Goal: Task Accomplishment & Management: Use online tool/utility

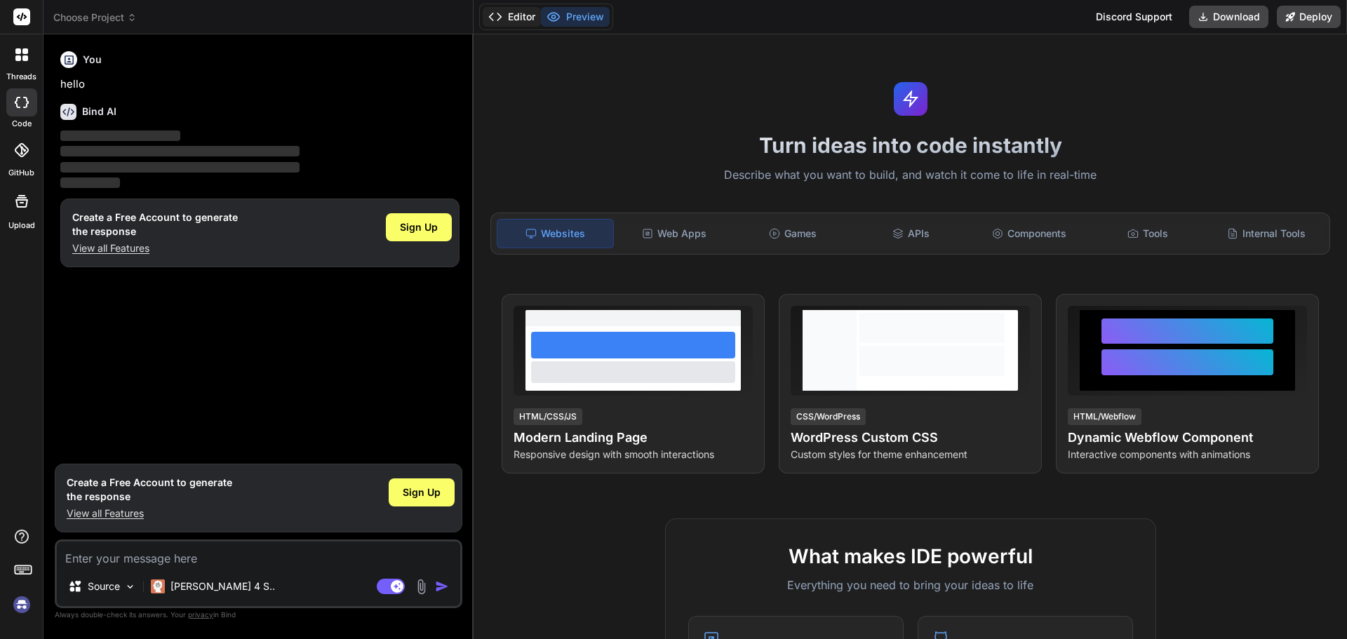
click at [515, 15] on button "Editor" at bounding box center [512, 17] width 58 height 20
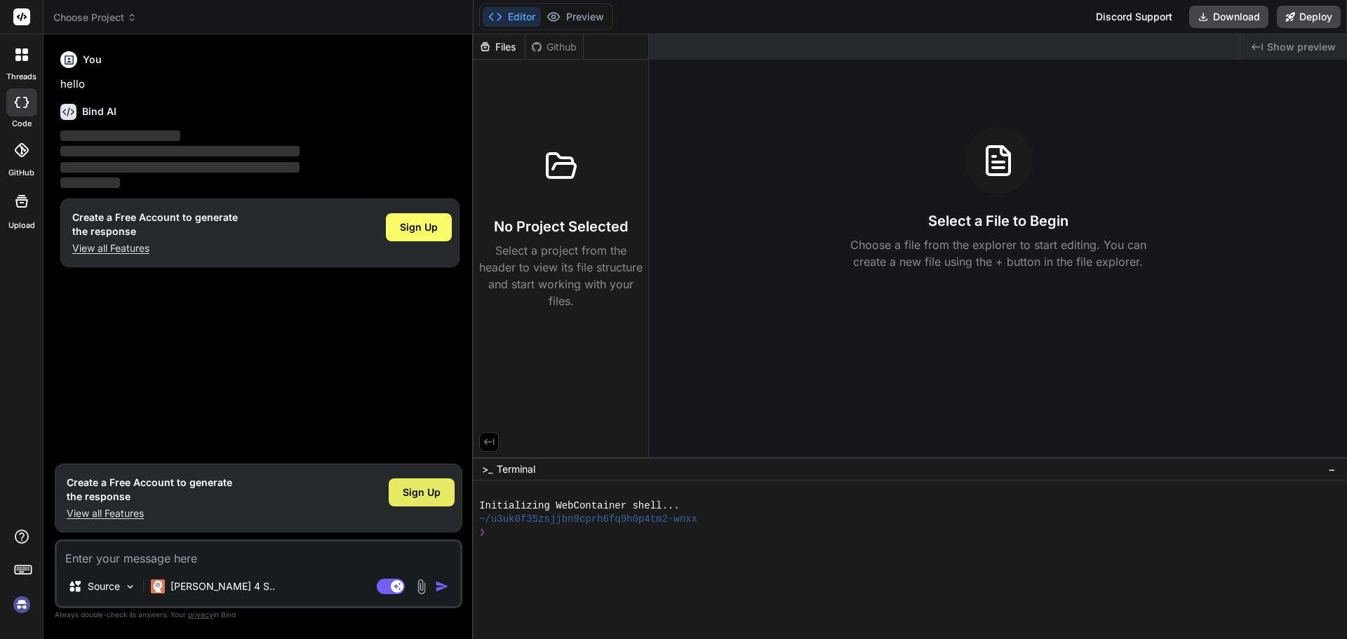
click at [412, 490] on span "Sign Up" at bounding box center [422, 492] width 38 height 14
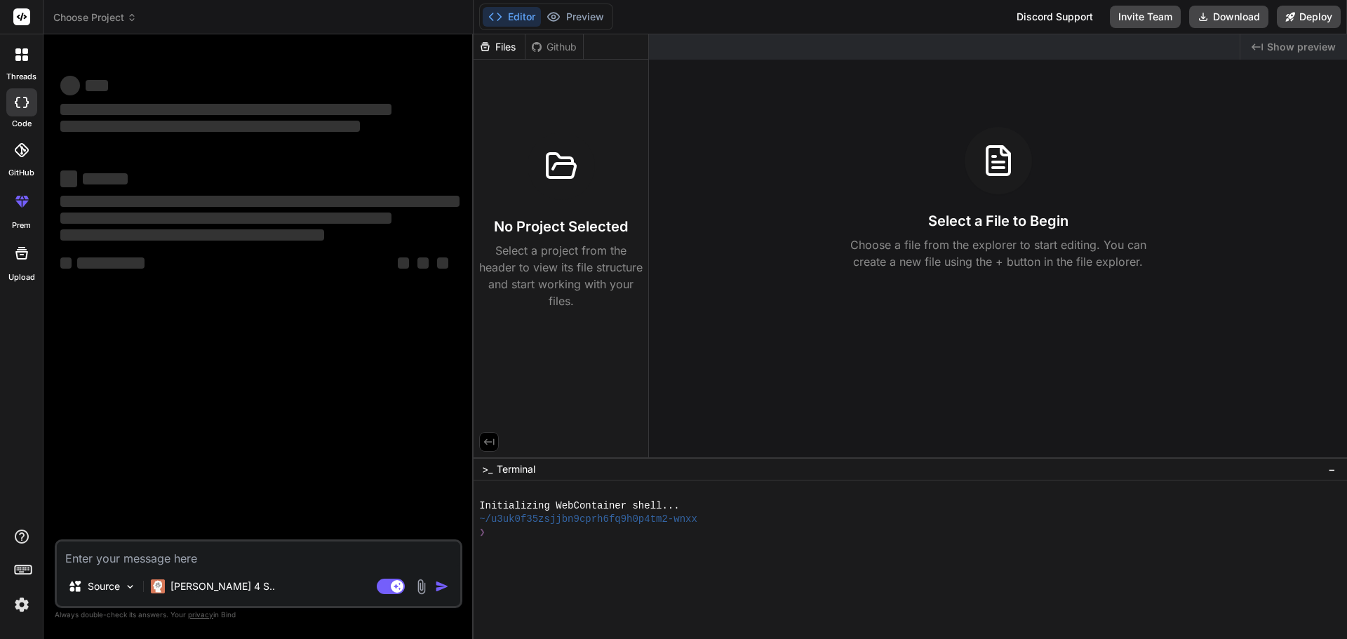
type textarea "x"
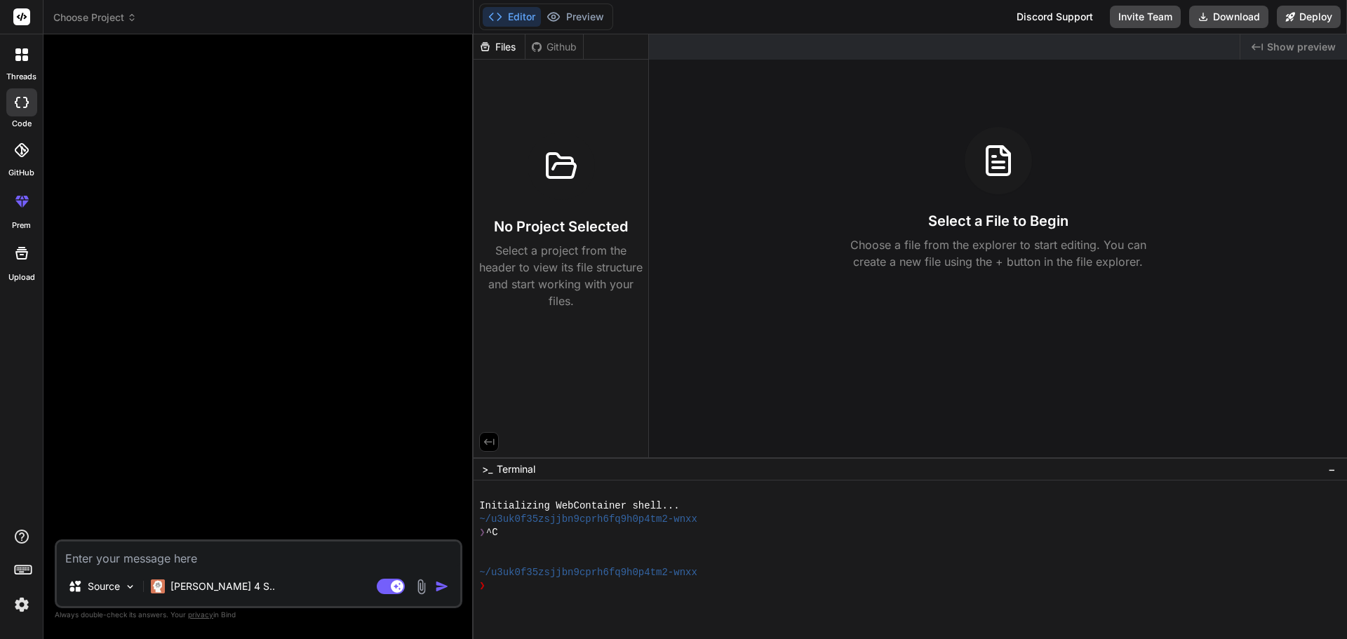
click at [1030, 18] on div "Discord Support" at bounding box center [1054, 17] width 93 height 22
click at [175, 549] on textarea at bounding box center [258, 553] width 403 height 25
paste textarea "private void SaveFilters() { CareNavigatorFilterModel careNavigatorFilterModel …"
type textarea "private void SaveFilters() { CareNavigatorFilterModel careNavigatorFilterModel …"
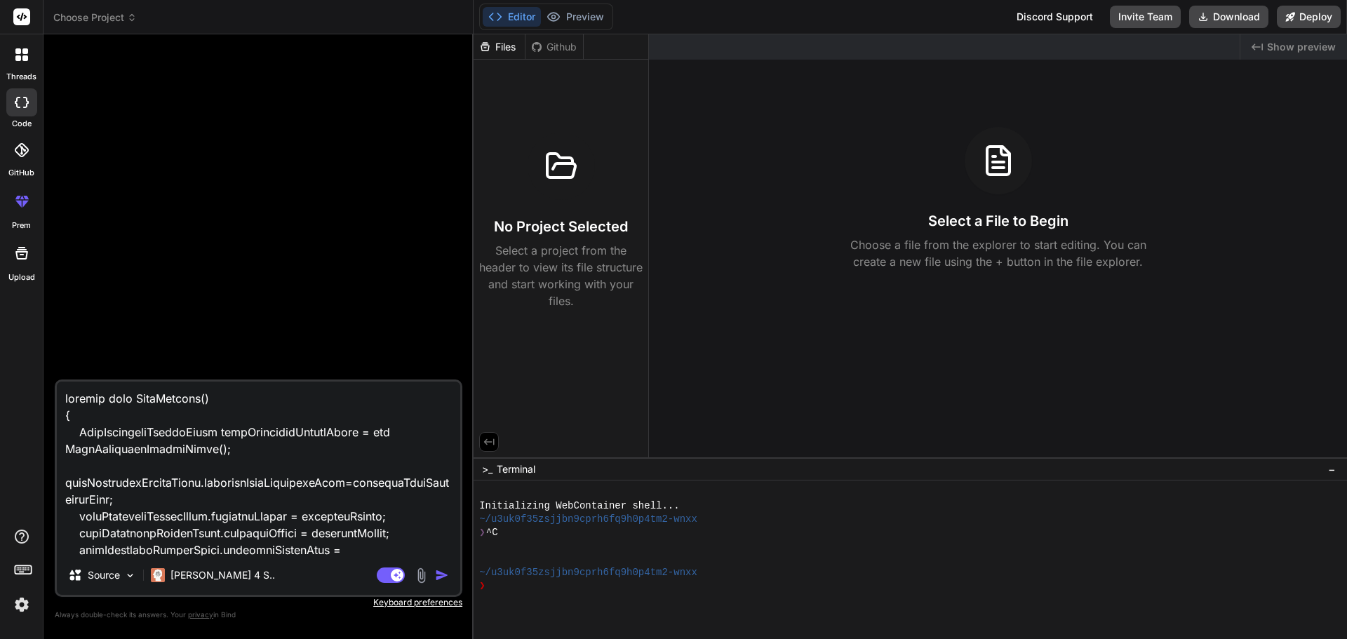
scroll to position [574, 0]
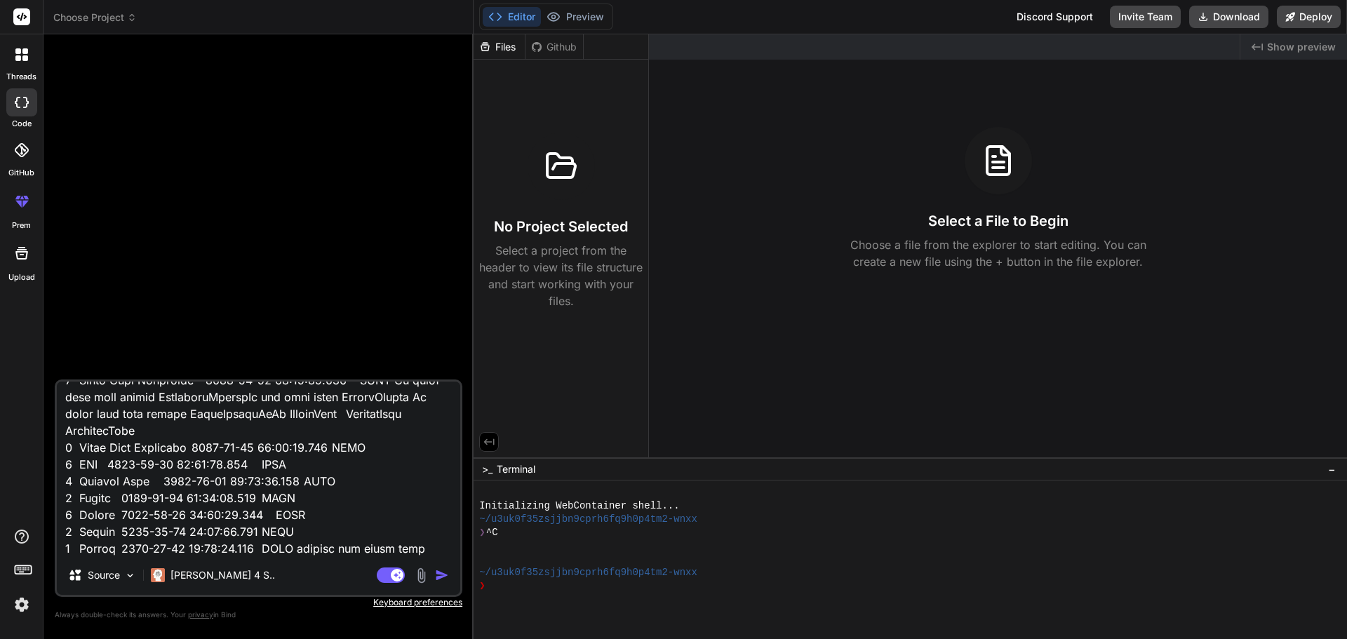
type textarea "x"
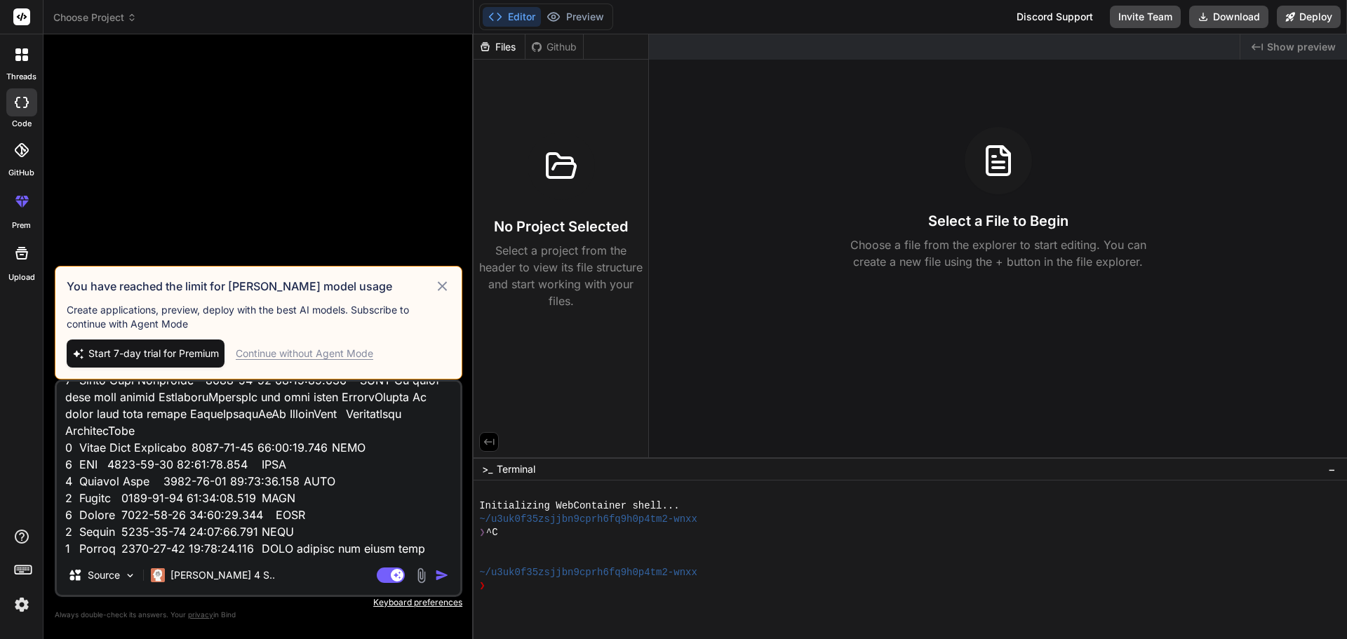
type textarea "private void SaveFilters() { CareNavigatorFilterModel careNavigatorFilterModel …"
type textarea "x"
type textarea "private void SaveFilters() { CareNavigatorFilterModel careNavigatorFilterModel …"
type textarea "x"
type textarea "private void SaveFilters() { CareNavigatorFilterModel careNavigatorFilterModel …"
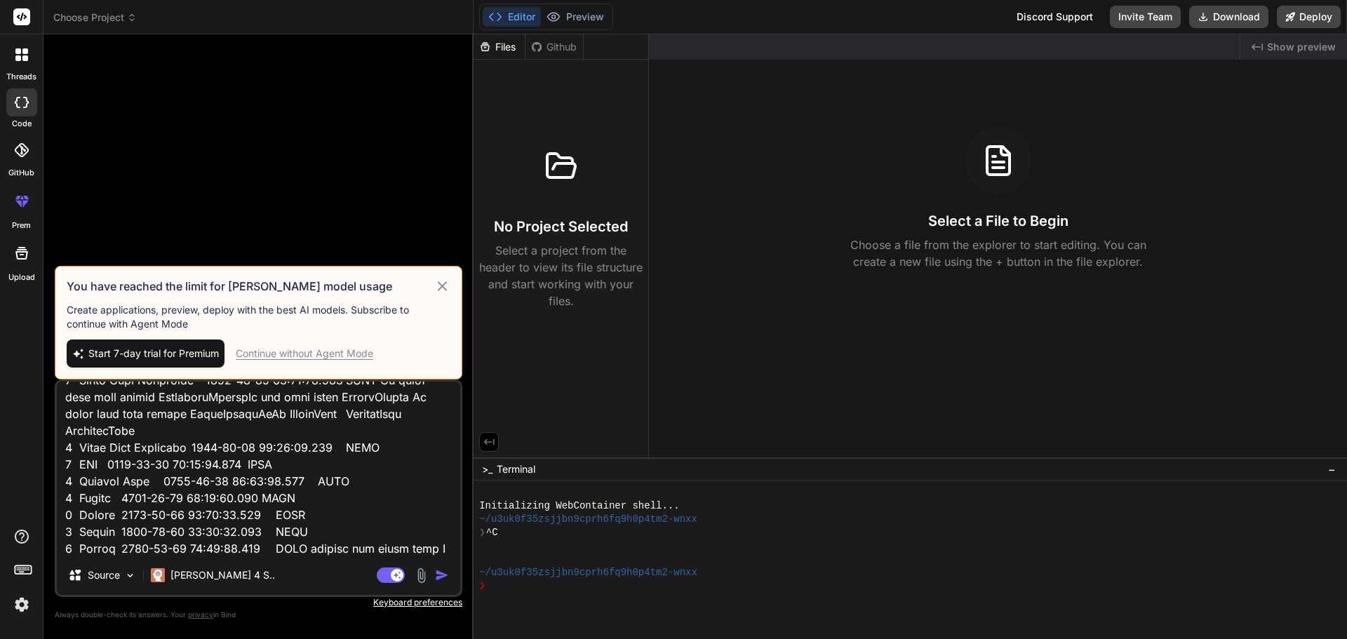
type textarea "x"
type textarea "private void SaveFilters() { CareNavigatorFilterModel careNavigatorFilterModel …"
type textarea "x"
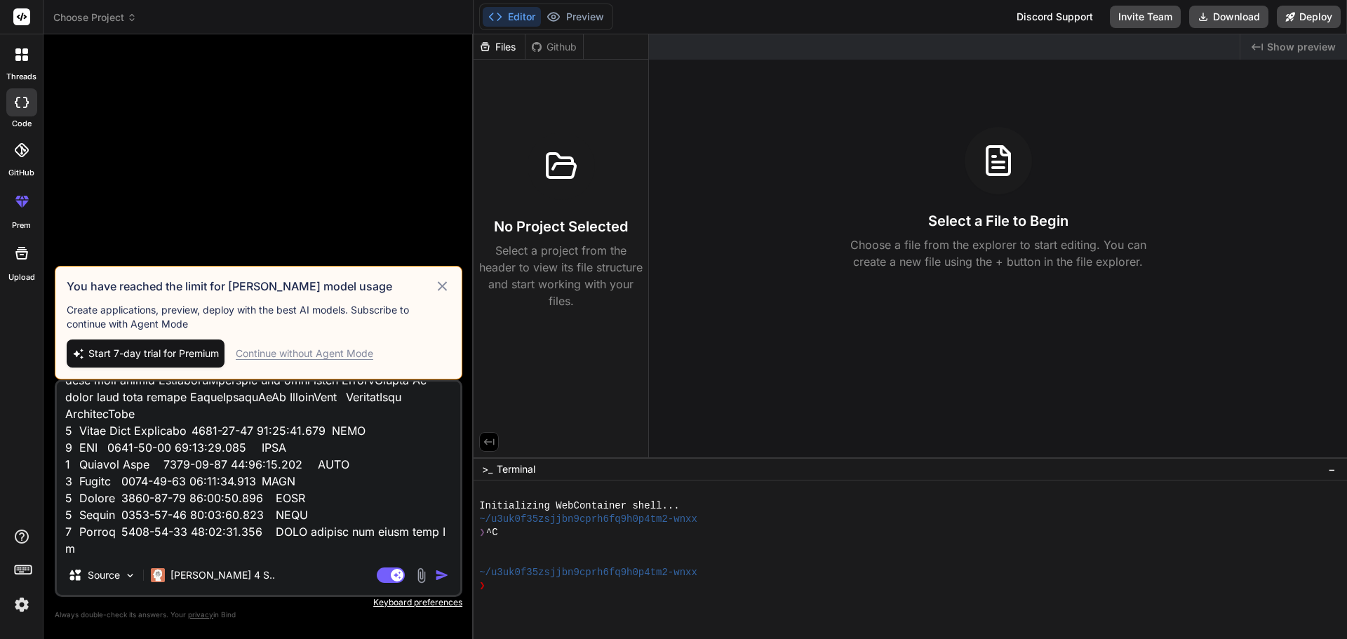
type textarea "private void SaveFilters() { CareNavigatorFilterModel careNavigatorFilterModel …"
type textarea "x"
type textarea "private void SaveFilters() { CareNavigatorFilterModel careNavigatorFilterModel …"
type textarea "x"
type textarea "private void SaveFilters() { CareNavigatorFilterModel careNavigatorFilterModel …"
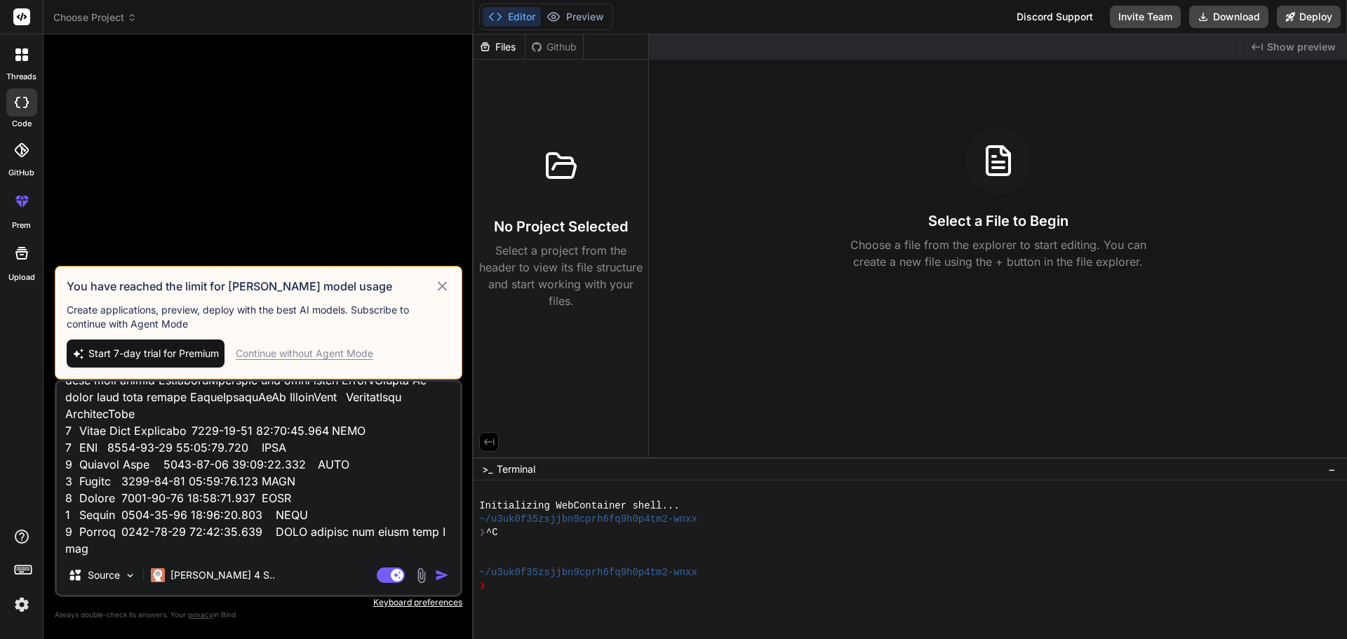
type textarea "x"
type textarea "private void SaveFilters() { CareNavigatorFilterModel careNavigatorFilterModel …"
type textarea "x"
type textarea "private void SaveFilters() { CareNavigatorFilterModel careNavigatorFilterModel …"
type textarea "x"
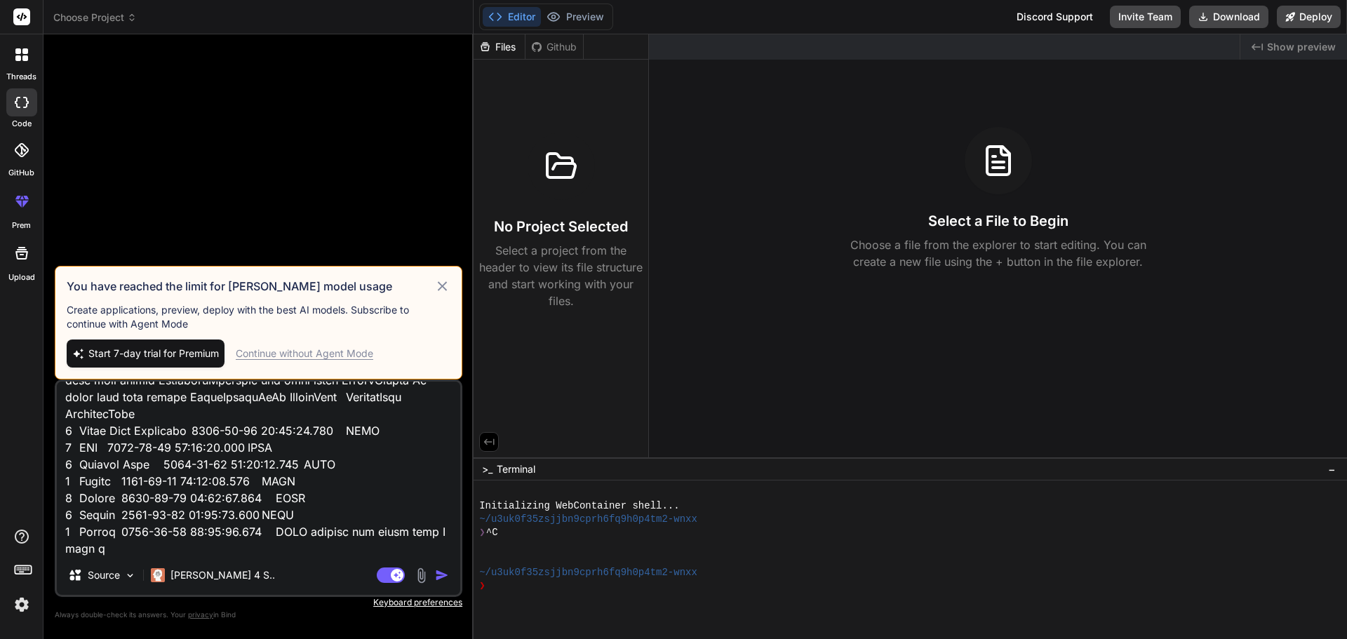
type textarea "private void SaveFilters() { CareNavigatorFilterModel careNavigatorFilterModel …"
type textarea "x"
type textarea "private void SaveFilters() { CareNavigatorFilterModel careNavigatorFilterModel …"
type textarea "x"
type textarea "private void SaveFilters() { CareNavigatorFilterModel careNavigatorFilterModel …"
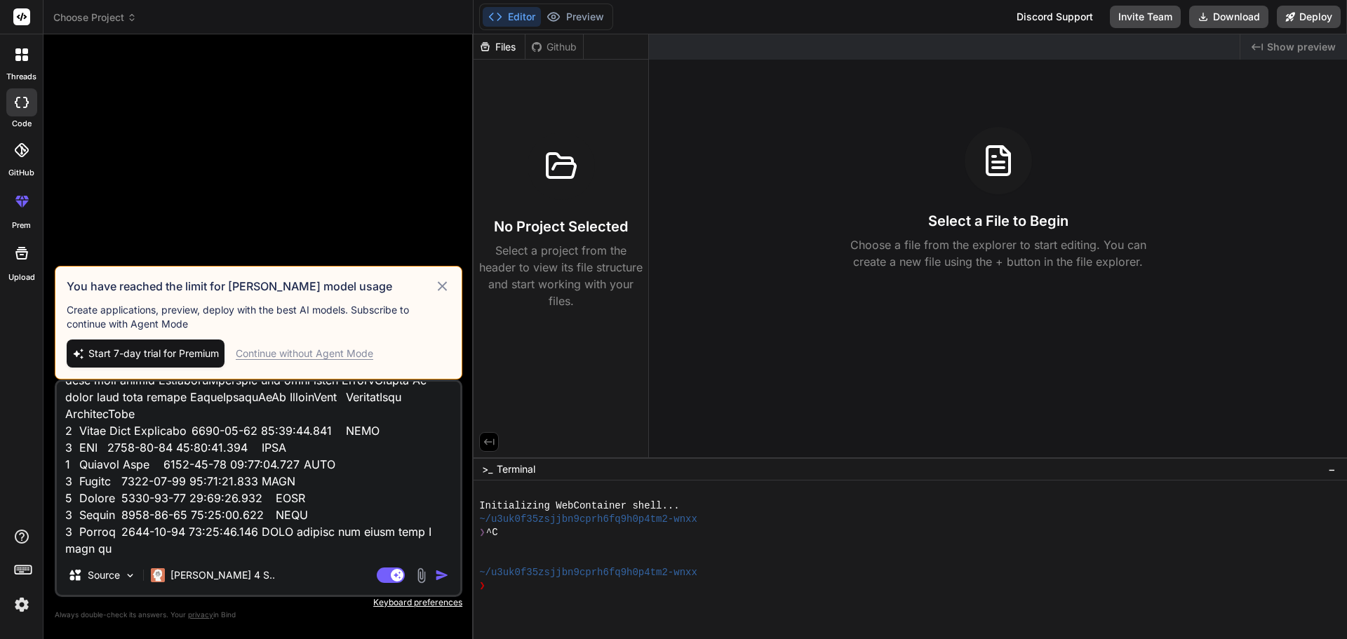
type textarea "x"
type textarea "private void SaveFilters() { CareNavigatorFilterModel careNavigatorFilterModel …"
type textarea "x"
type textarea "private void SaveFilters() { CareNavigatorFilterModel careNavigatorFilterModel …"
type textarea "x"
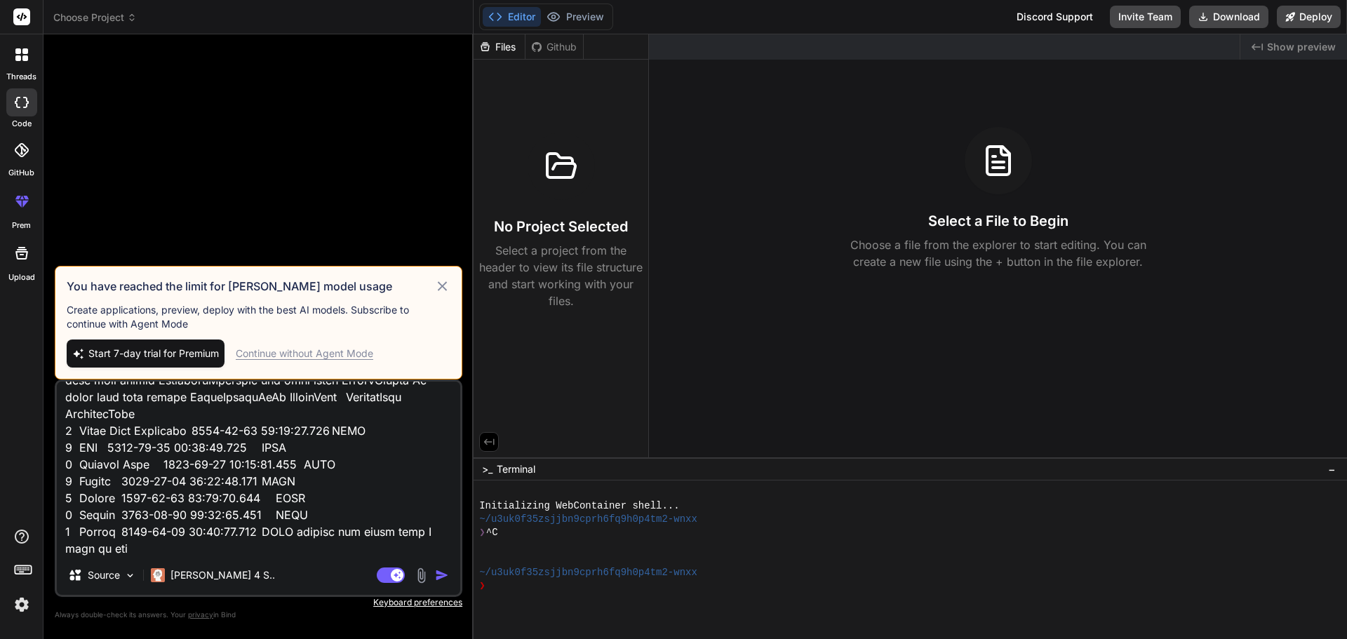
type textarea "private void SaveFilters() { CareNavigatorFilterModel careNavigatorFilterModel …"
type textarea "x"
type textarea "private void SaveFilters() { CareNavigatorFilterModel careNavigatorFilterModel …"
type textarea "x"
type textarea "private void SaveFilters() { CareNavigatorFilterModel careNavigatorFilterModel …"
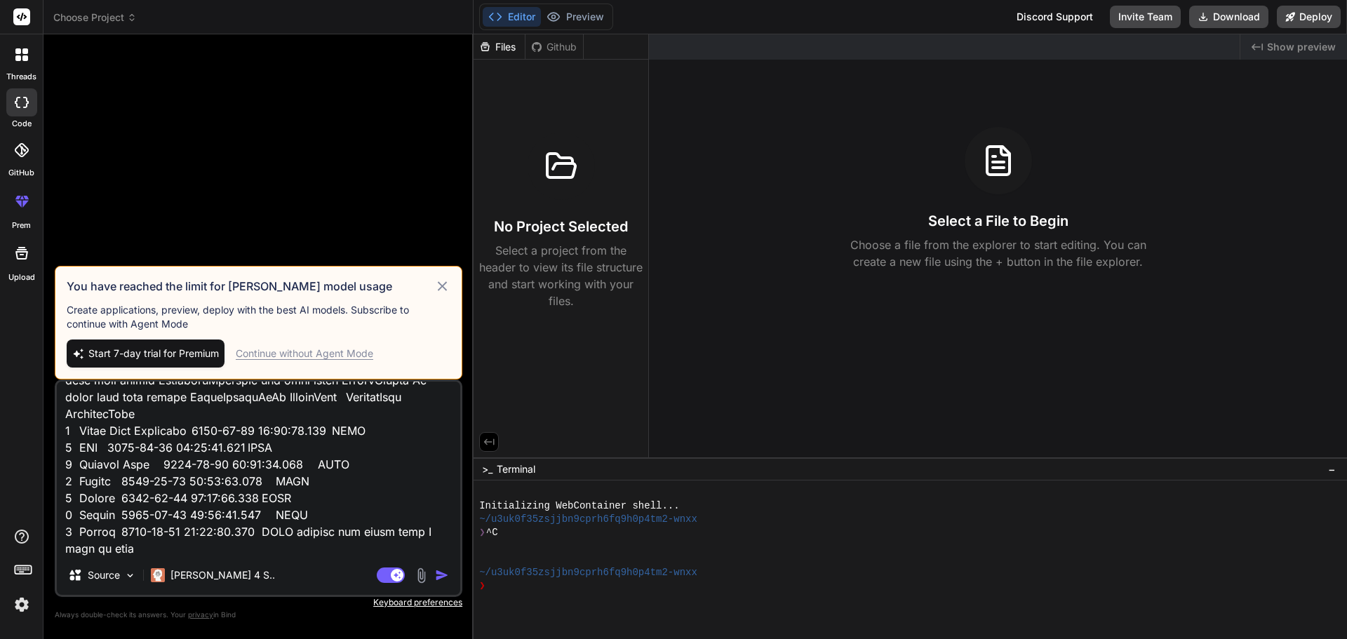
type textarea "x"
type textarea "private void SaveFilters() { CareNavigatorFilterModel careNavigatorFilterModel …"
type textarea "x"
type textarea "private void SaveFilters() { CareNavigatorFilterModel careNavigatorFilterModel …"
type textarea "x"
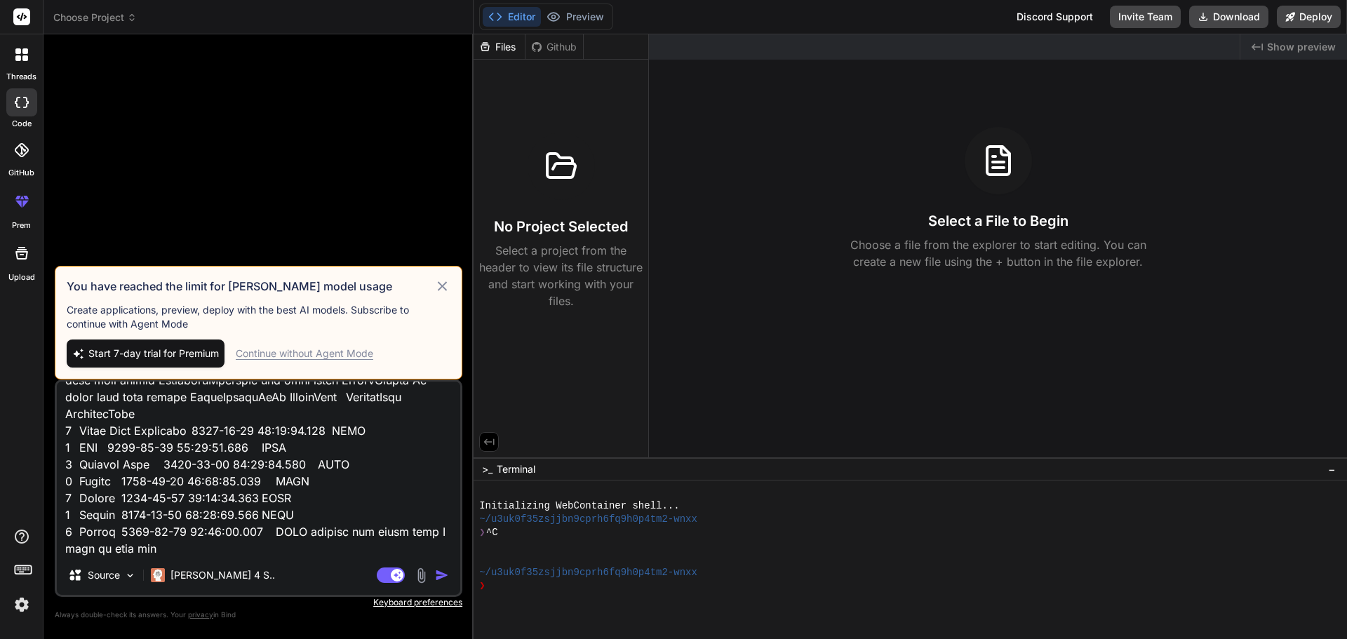
type textarea "private void SaveFilters() { CareNavigatorFilterModel careNavigatorFilterModel …"
type textarea "x"
type textarea "private void SaveFilters() { CareNavigatorFilterModel careNavigatorFilterModel …"
click at [441, 288] on icon at bounding box center [442, 286] width 16 height 17
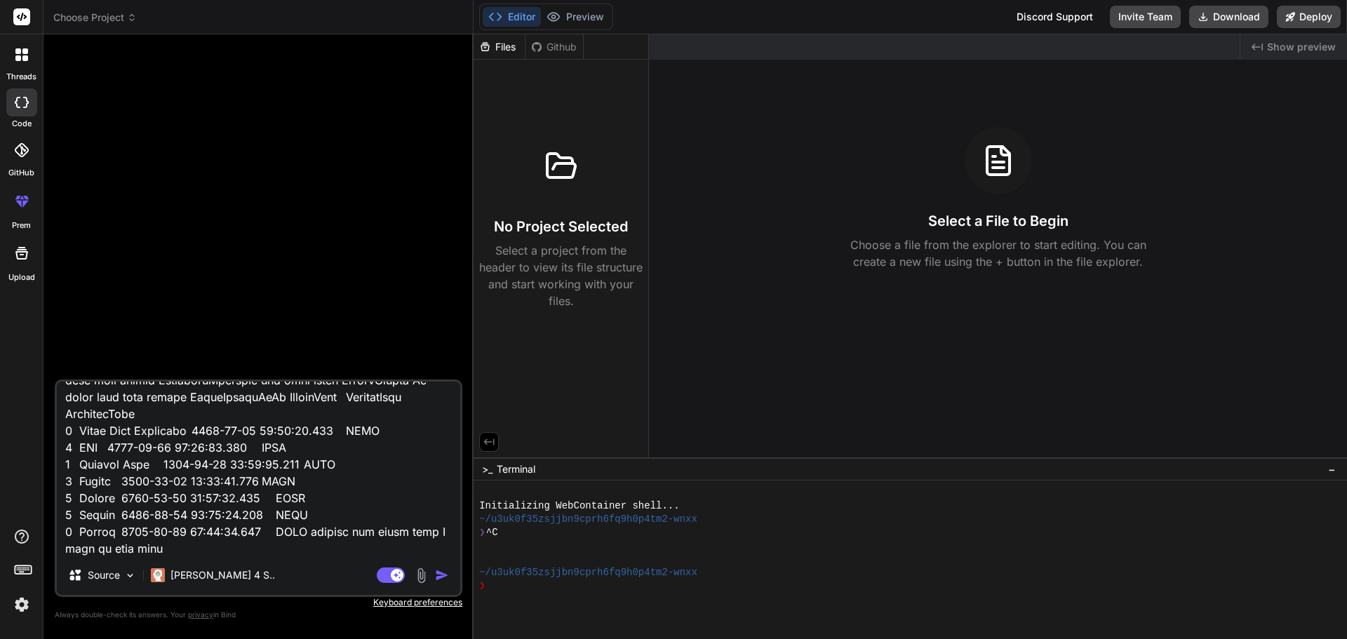
click at [438, 573] on img "button" at bounding box center [442, 575] width 14 height 14
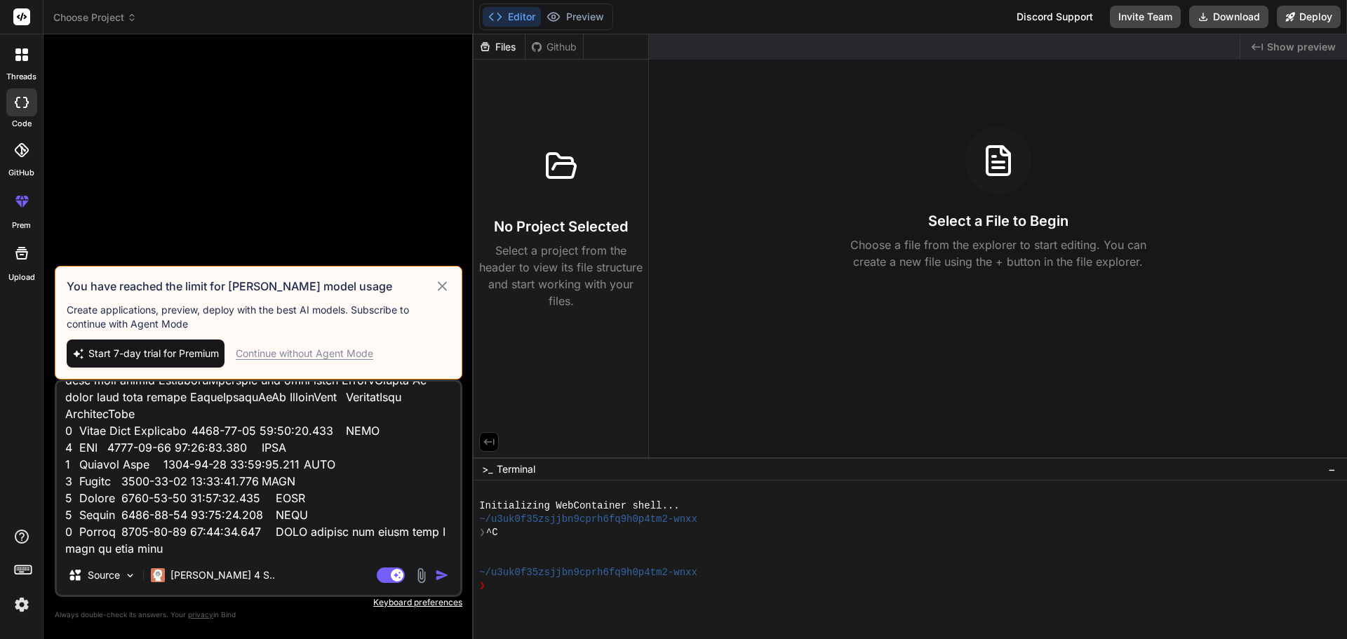
click at [130, 354] on span "Start 7-day trial for Premium" at bounding box center [153, 353] width 130 height 14
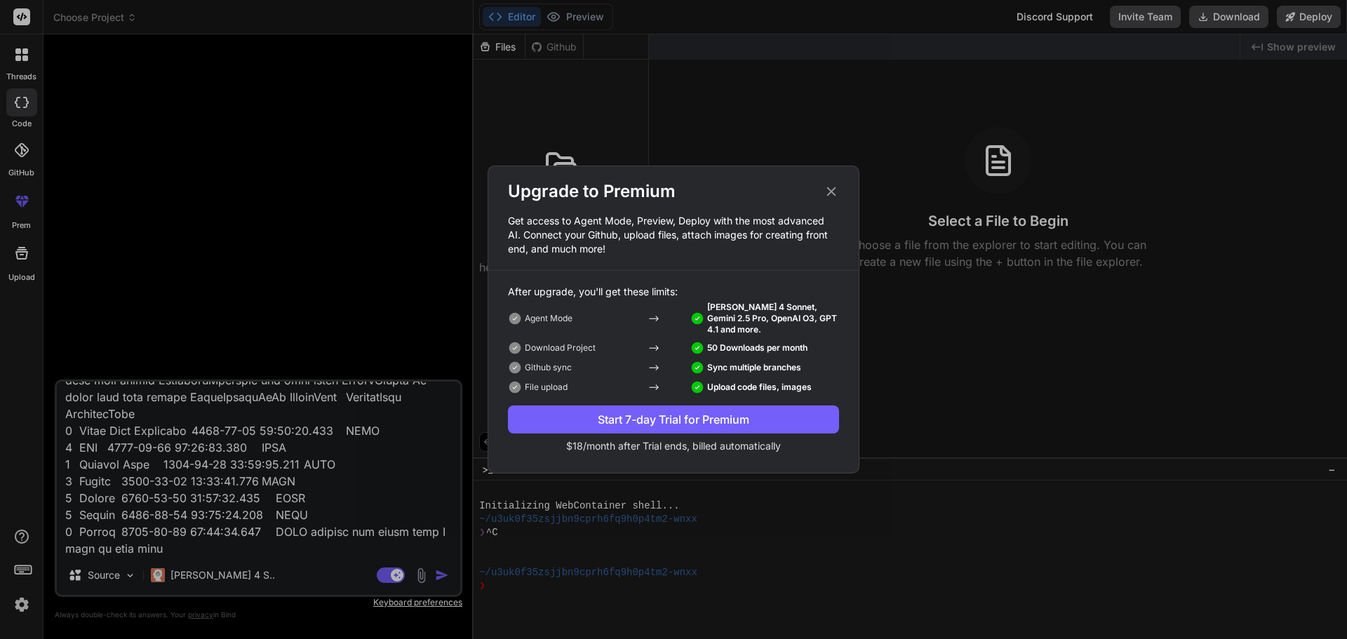
click at [436, 572] on div "Upgrade to Premium Get access to Agent Mode, Preview, Deploy with the most adva…" at bounding box center [673, 319] width 1347 height 639
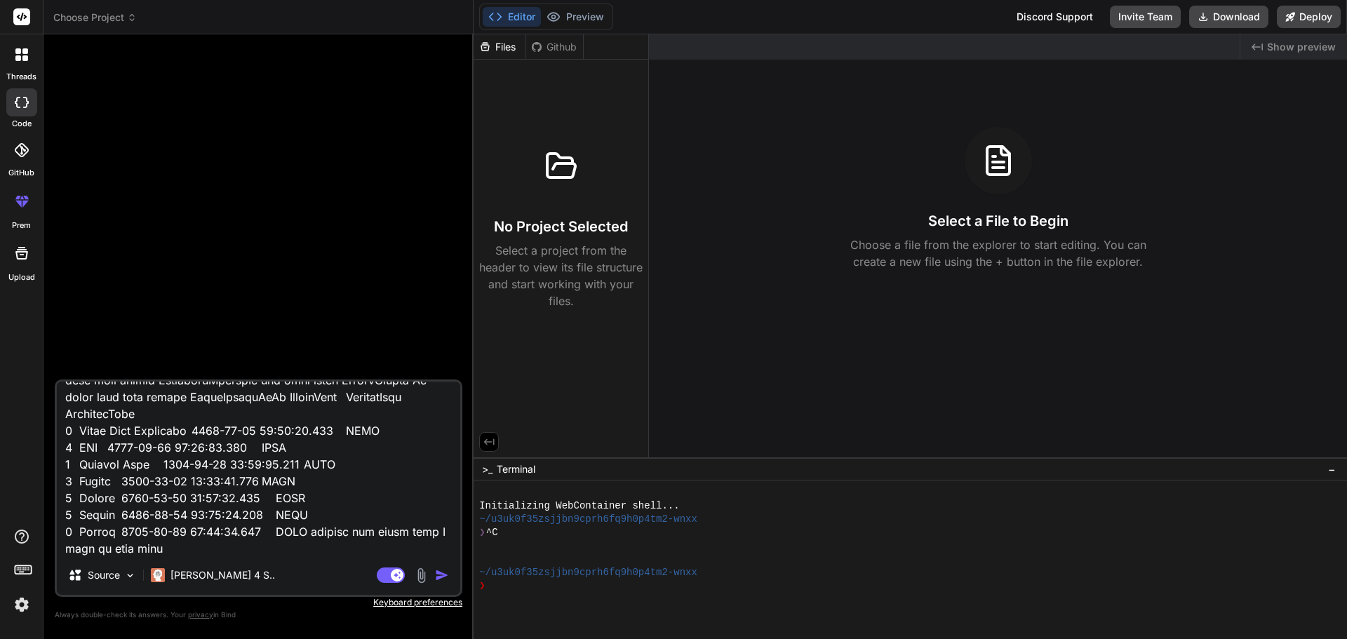
click at [441, 579] on img "button" at bounding box center [442, 575] width 14 height 14
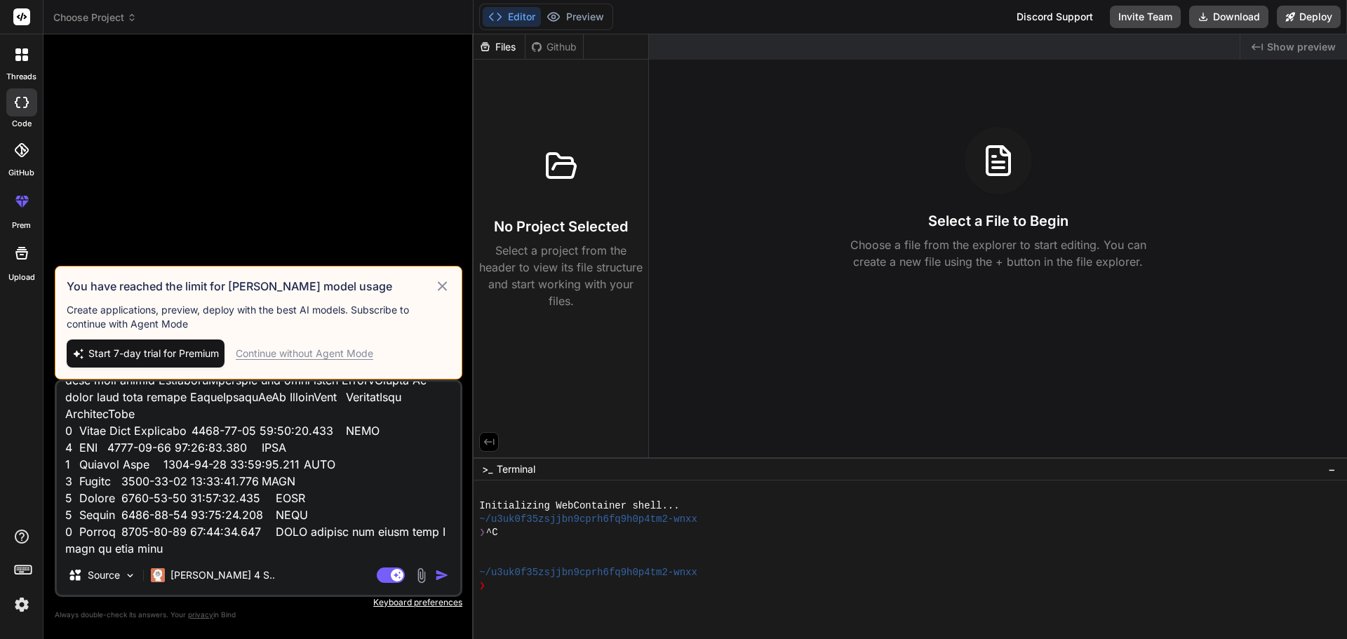
click at [281, 349] on div "Continue without Agent Mode" at bounding box center [304, 353] width 137 height 14
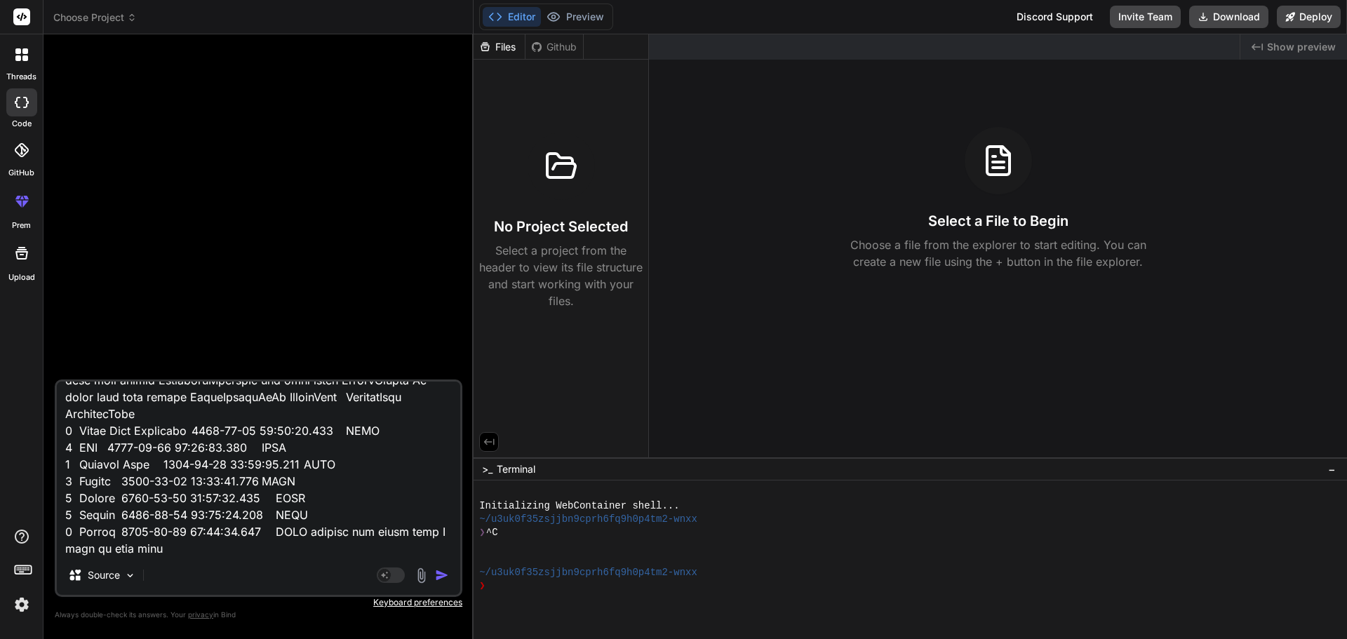
click at [440, 575] on img "button" at bounding box center [442, 575] width 14 height 14
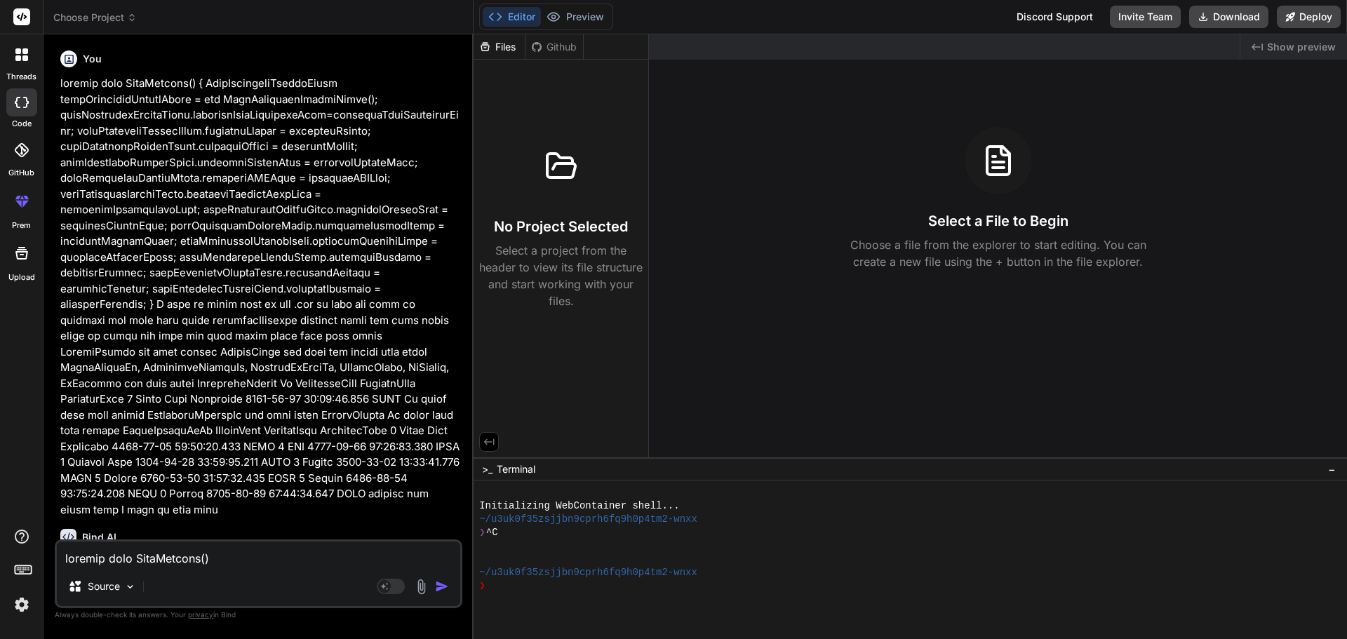
scroll to position [0, 0]
click at [25, 102] on icon at bounding box center [22, 102] width 14 height 11
type textarea "x"
click at [314, 541] on textarea at bounding box center [258, 553] width 403 height 25
paste textarea "private void SaveFilters() { CareNavigatorFilterModel careNavigatorFilterModel …"
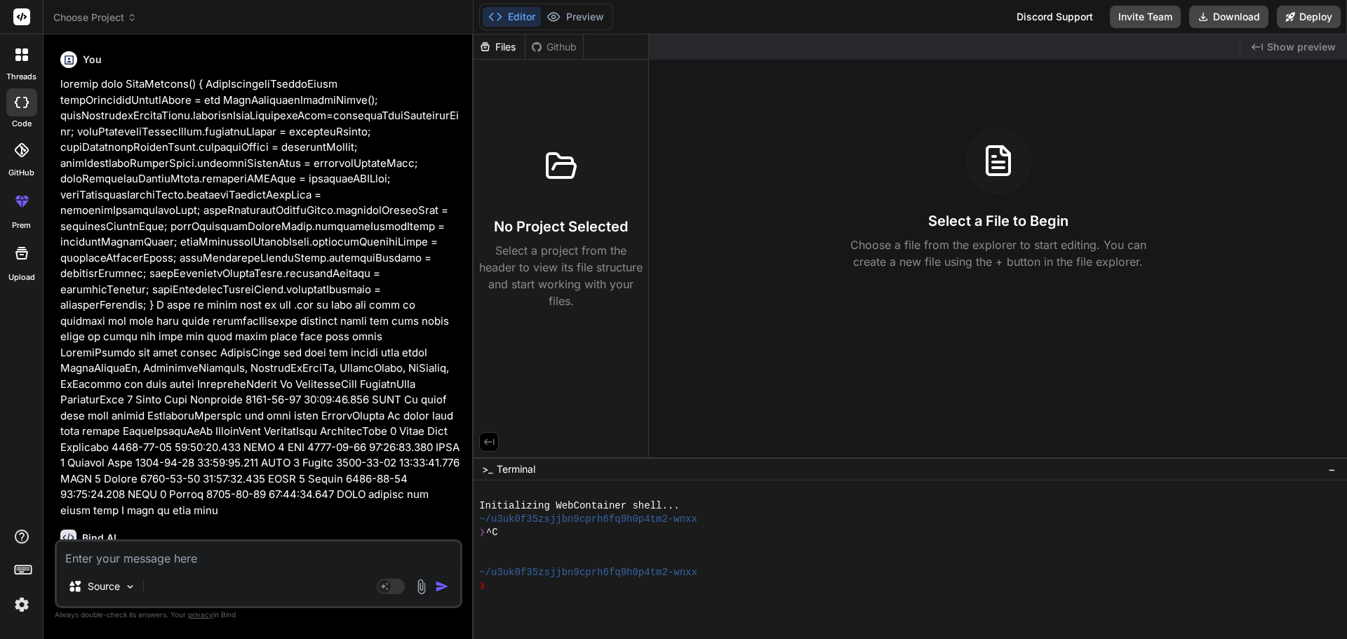
type textarea "private void SaveFilters() { CareNavigatorFilterModel careNavigatorFilterModel …"
type textarea "x"
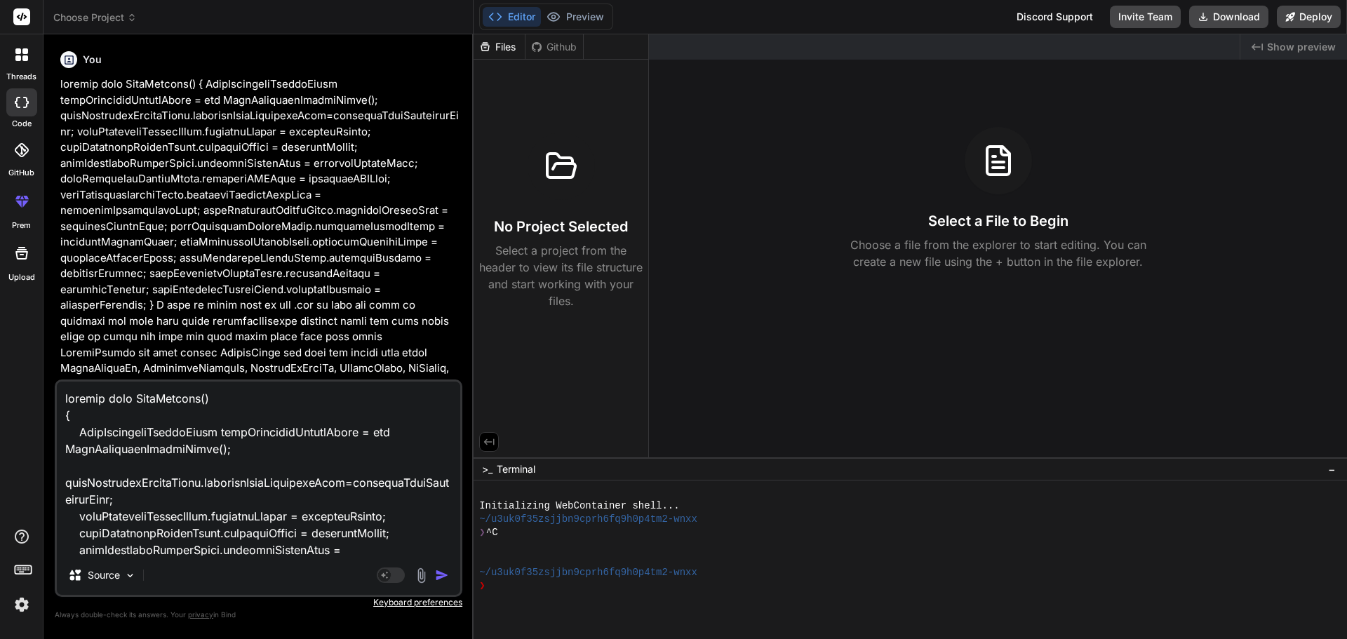
scroll to position [574, 0]
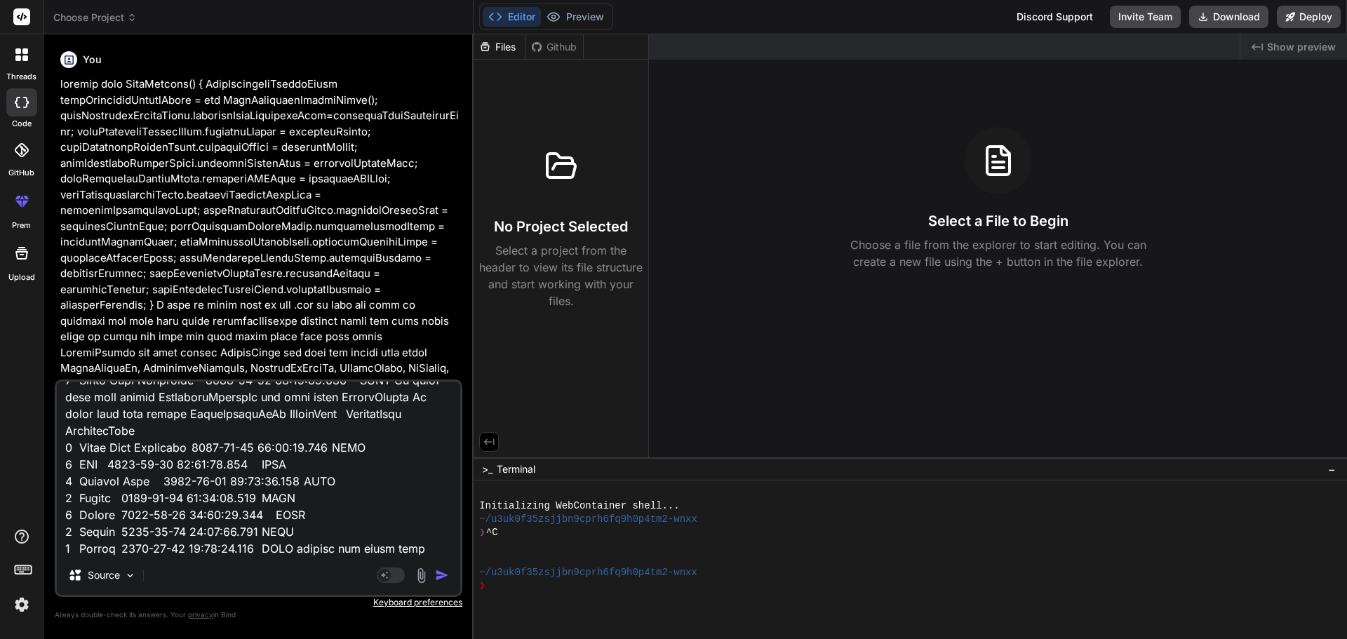
type textarea "private void SaveFilters() { CareNavigatorFilterModel careNavigatorFilterModel …"
click at [439, 579] on img "button" at bounding box center [442, 575] width 14 height 14
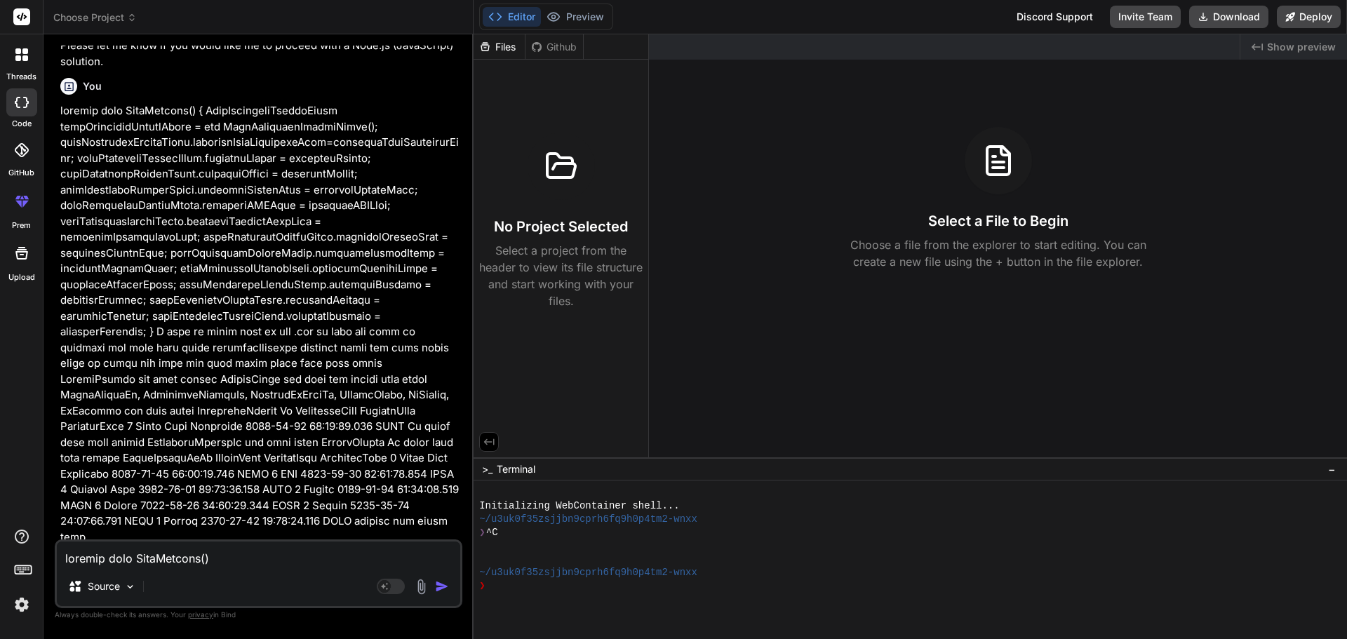
scroll to position [776, 0]
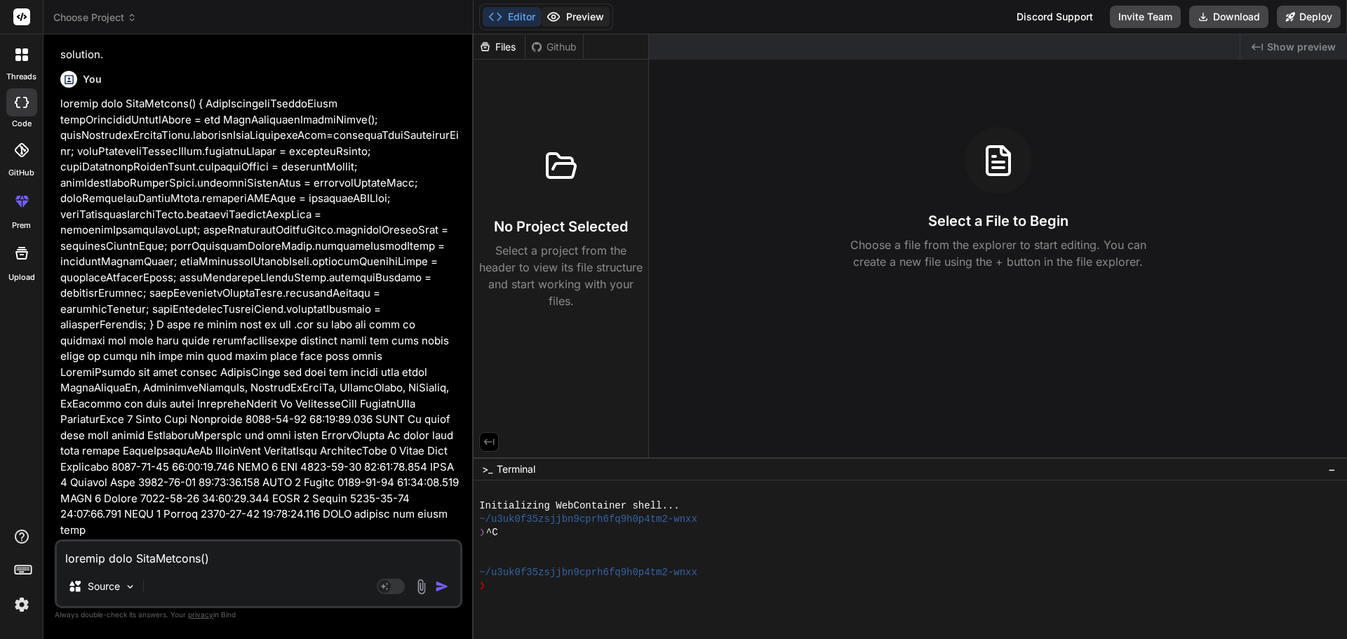
click at [581, 10] on button "Preview" at bounding box center [575, 17] width 69 height 20
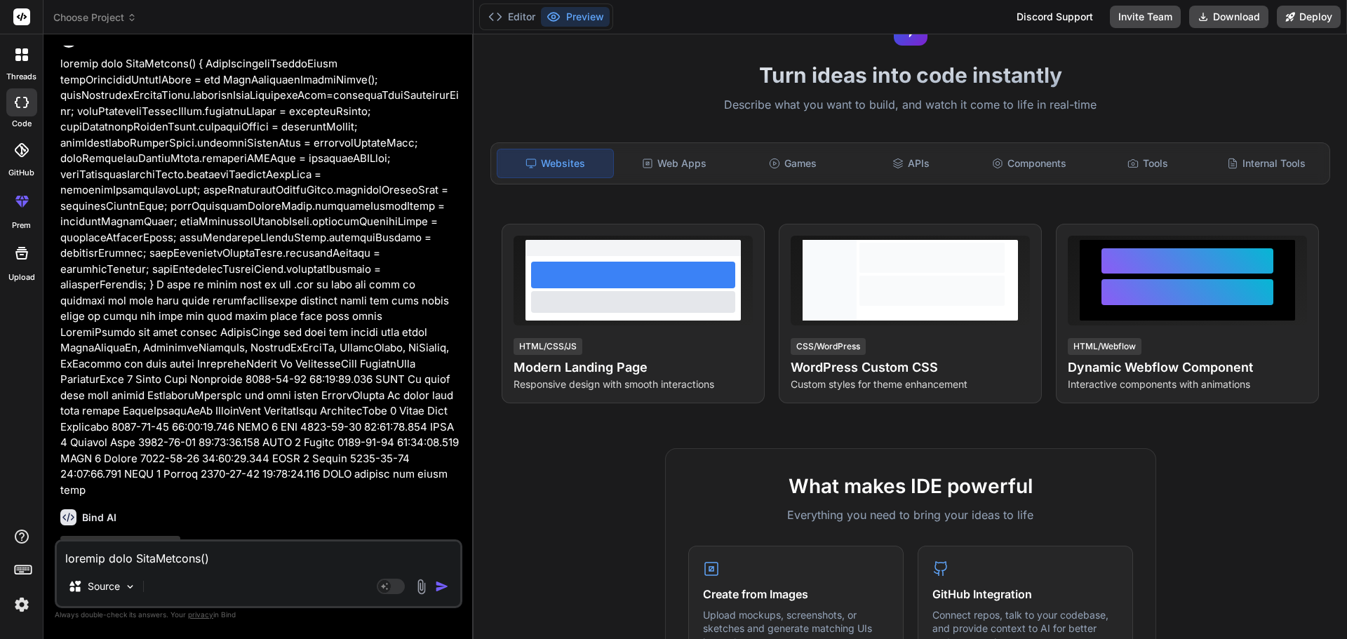
scroll to position [837, 0]
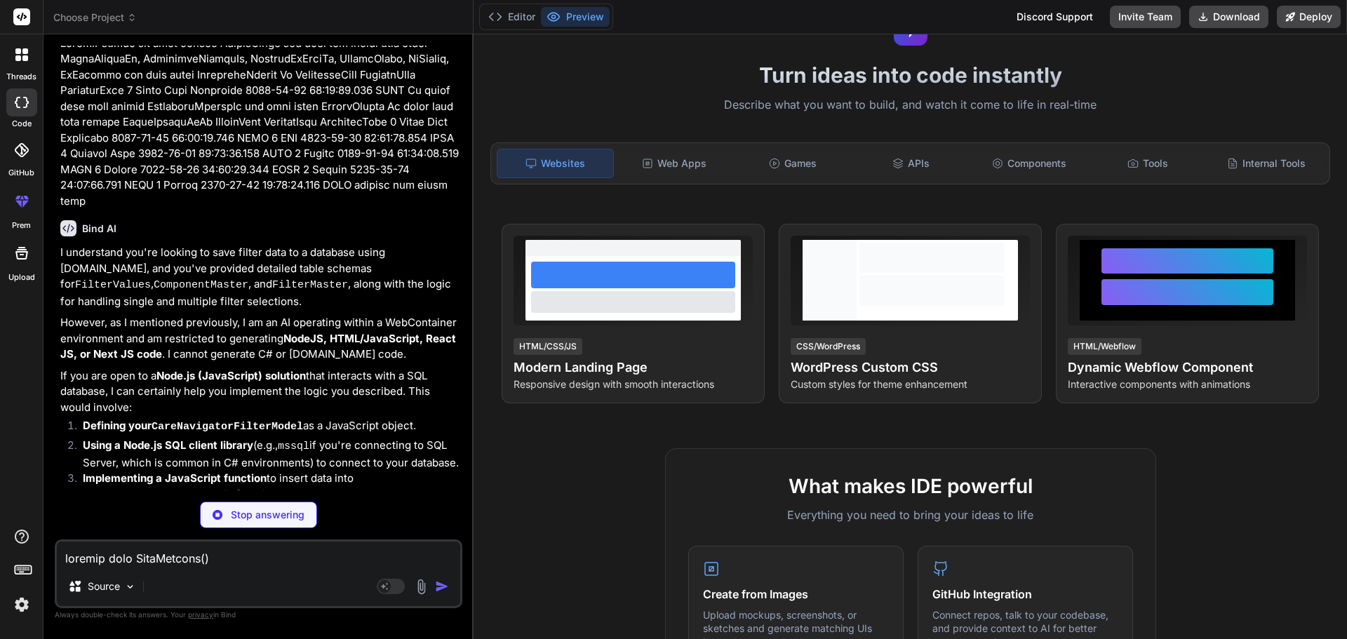
type textarea "x"
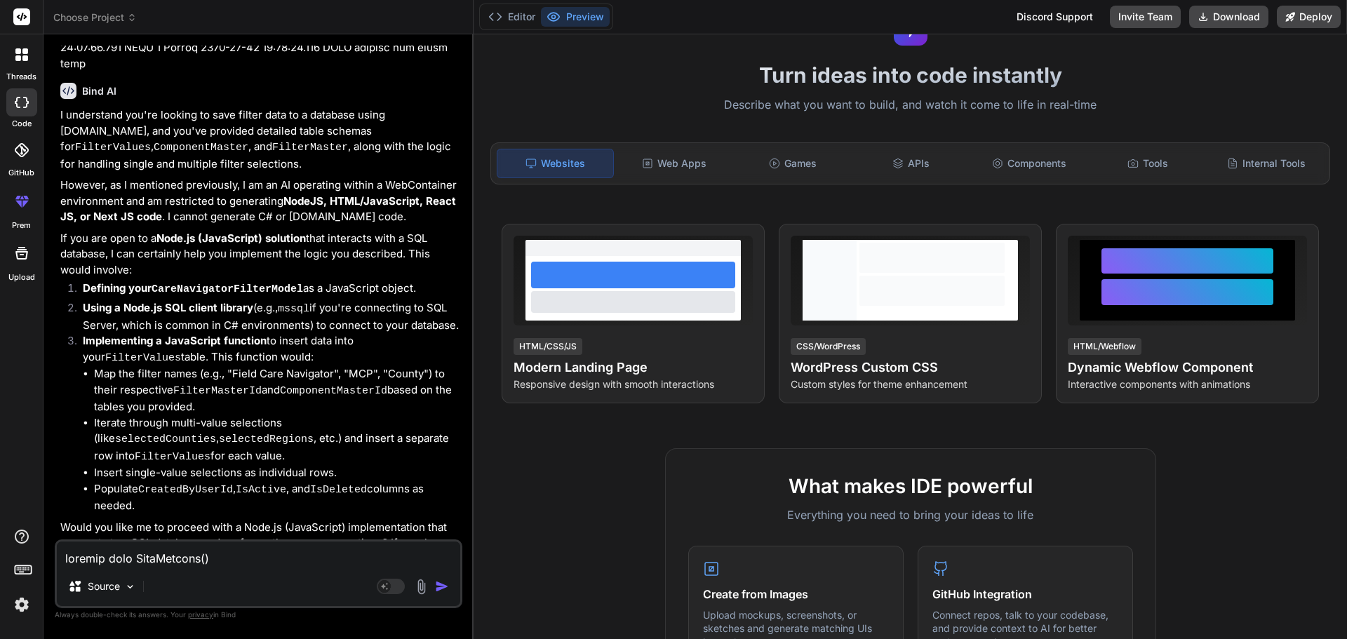
scroll to position [1243, 0]
click at [125, 558] on textarea at bounding box center [258, 553] width 403 height 25
type textarea "c"
type textarea "x"
type textarea "cr"
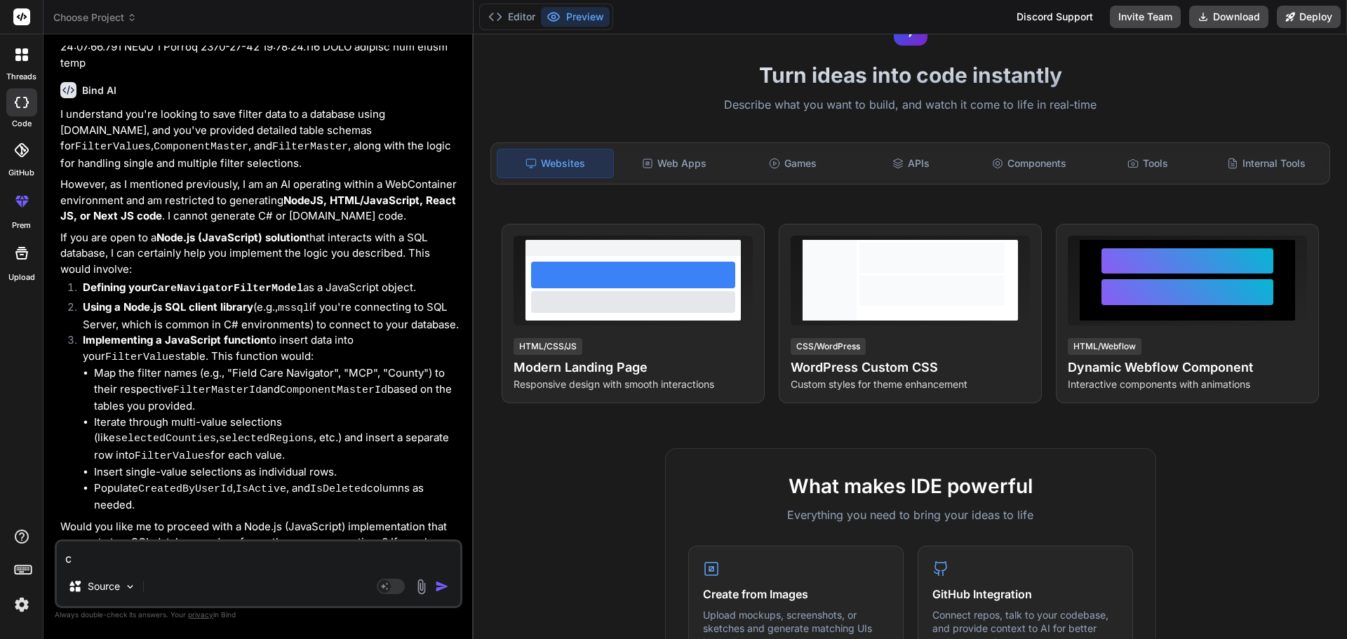
type textarea "x"
type textarea "cre"
type textarea "x"
type textarea "crea"
type textarea "x"
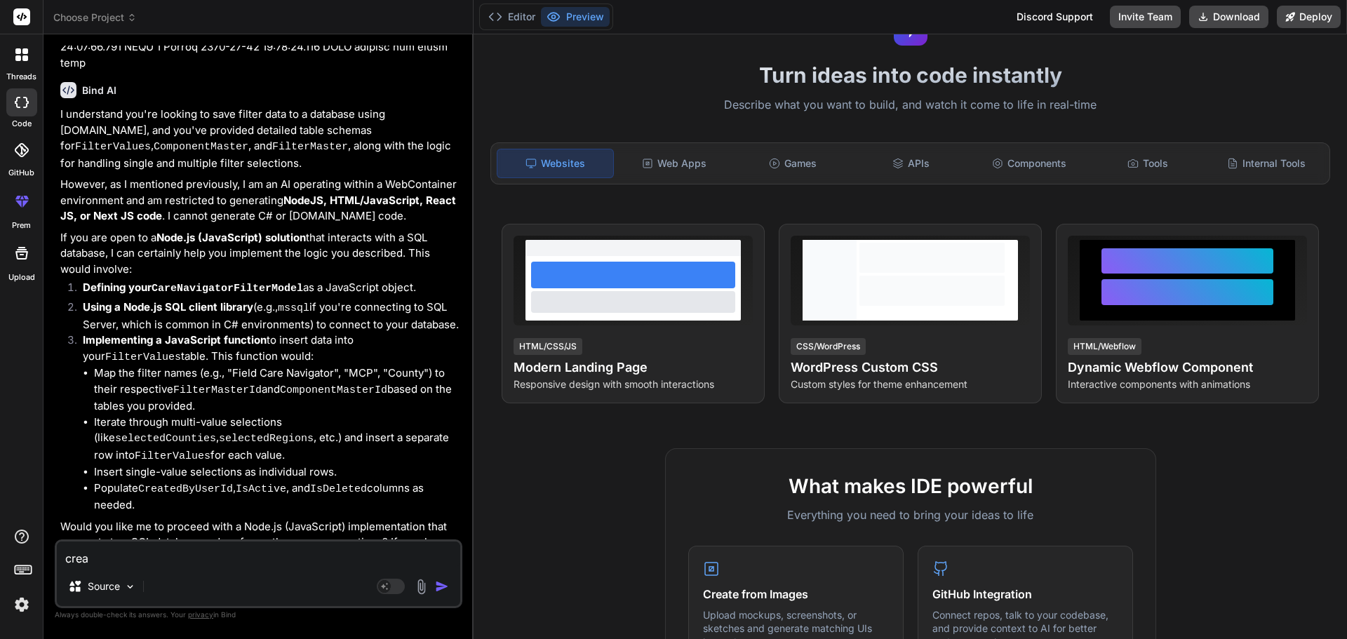
type textarea "creat"
type textarea "x"
type textarea "create"
type textarea "x"
type textarea "create"
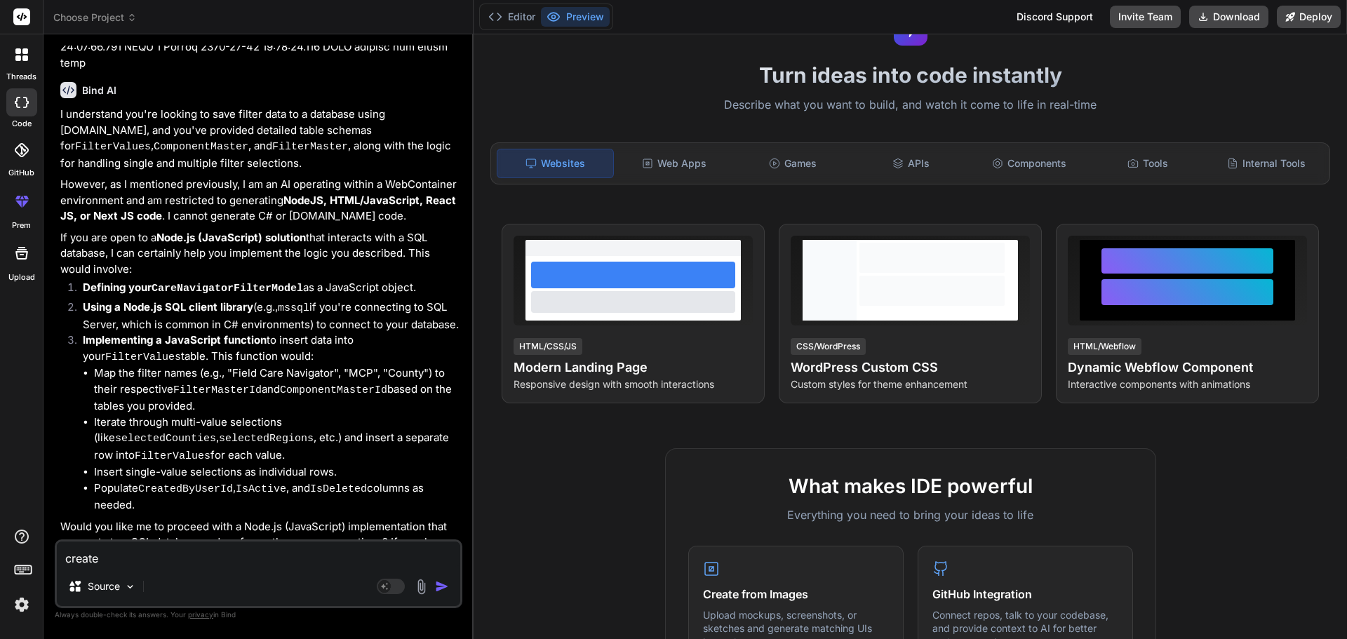
type textarea "x"
type textarea "create p"
type textarea "x"
type textarea "create pr"
type textarea "x"
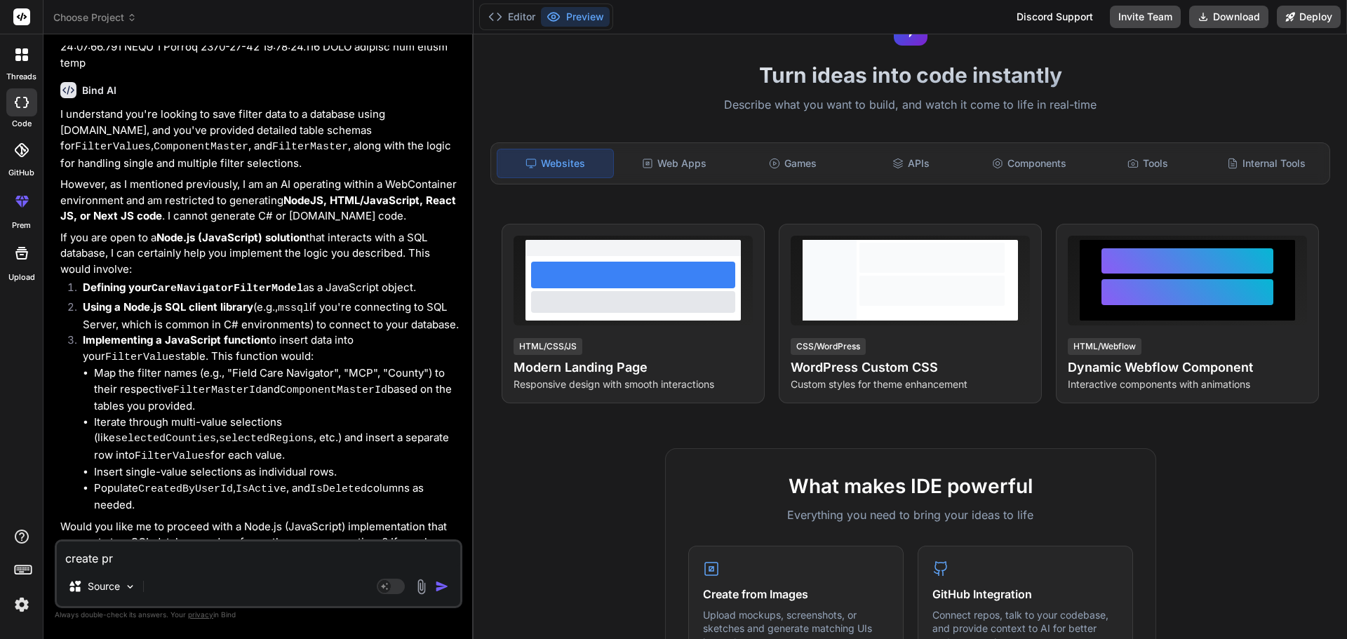
type textarea "create pro"
type textarea "x"
type textarea "create proc"
type textarea "x"
type textarea "create procd"
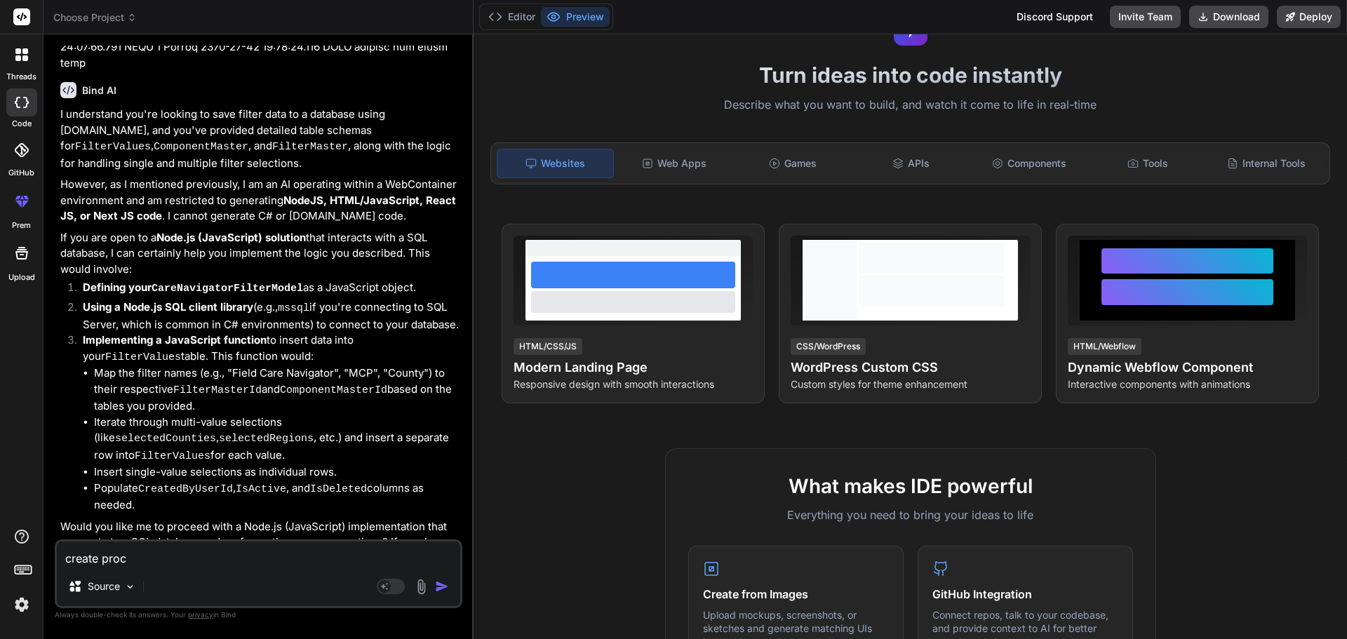
type textarea "x"
type textarea "create procdu"
type textarea "x"
type textarea "create procdur"
type textarea "x"
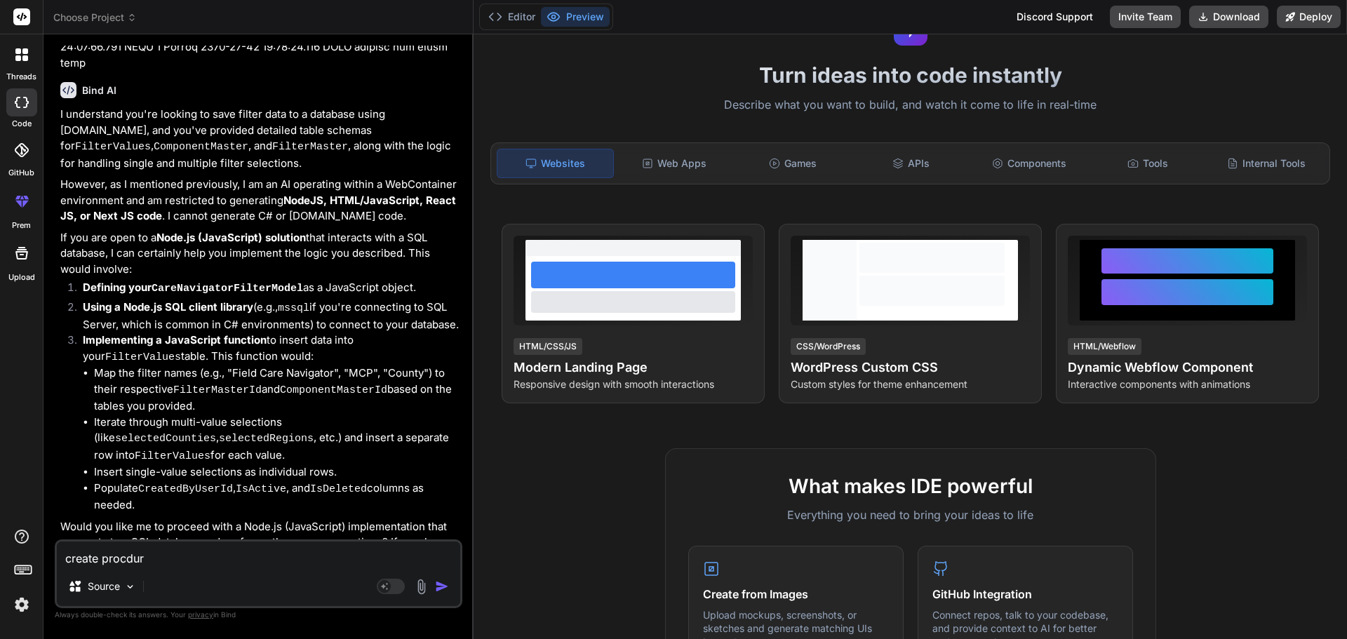
type textarea "create procdure"
type textarea "x"
type textarea "create procdure"
type textarea "x"
type textarea "create procdure a"
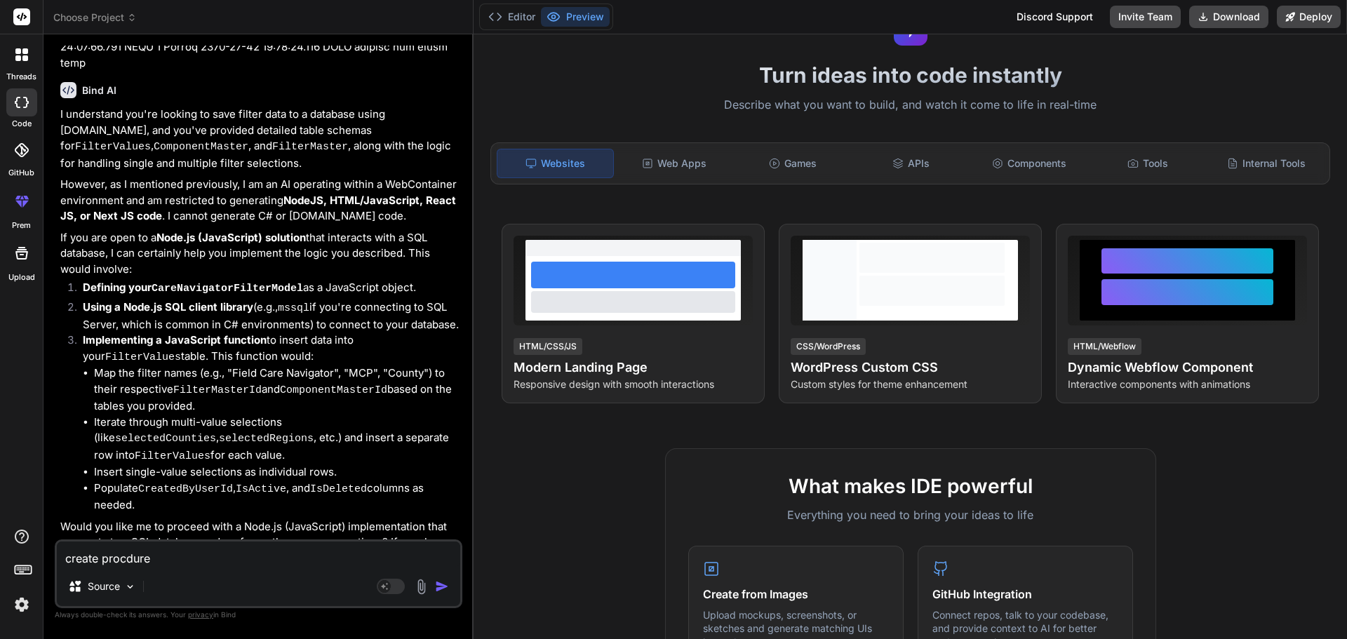
type textarea "x"
type textarea "create procdure ab"
type textarea "x"
type textarea "create procdure abo"
type textarea "x"
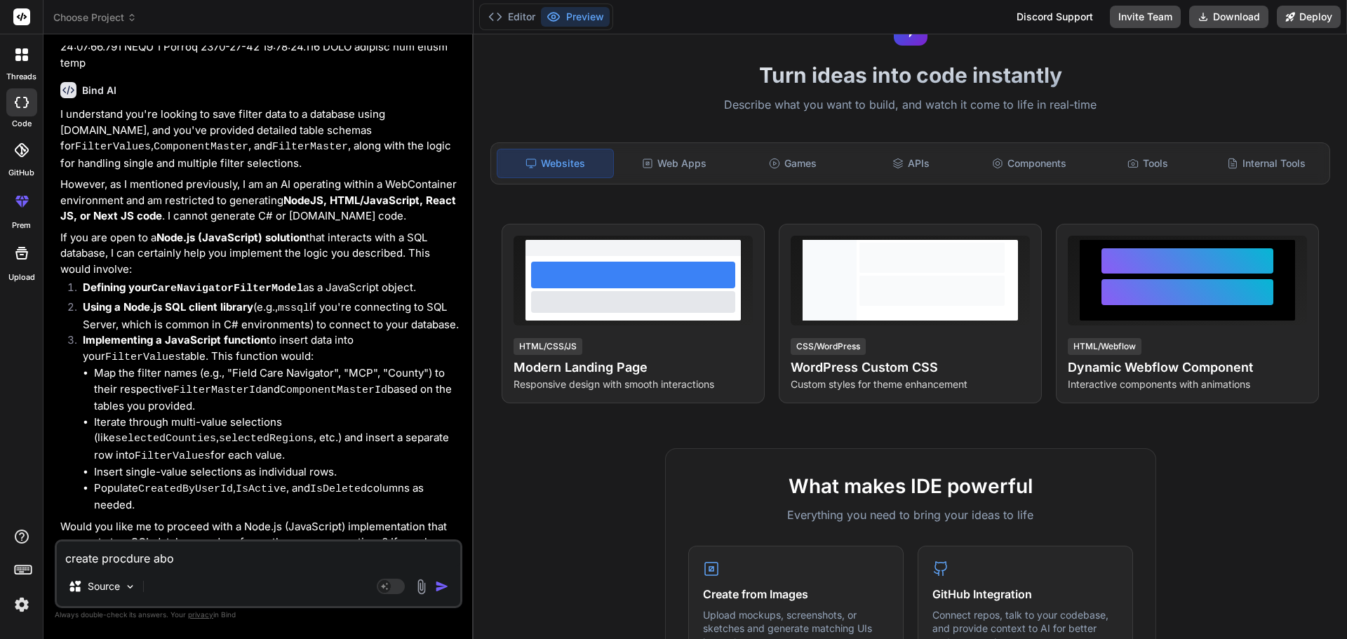
type textarea "create procdure abov"
type textarea "x"
type textarea "create procdure above"
type textarea "x"
type textarea "create procdure above"
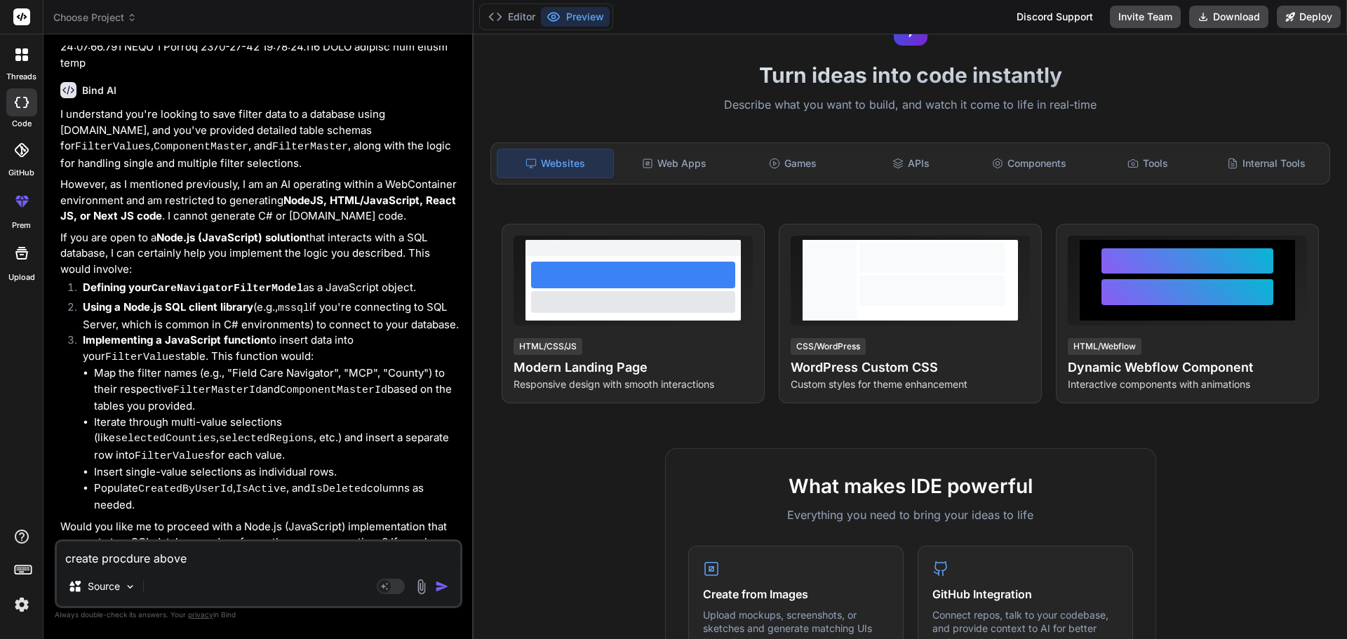
type textarea "x"
type textarea "create procdure above r"
type textarea "x"
type textarea "create procdure above re"
type textarea "x"
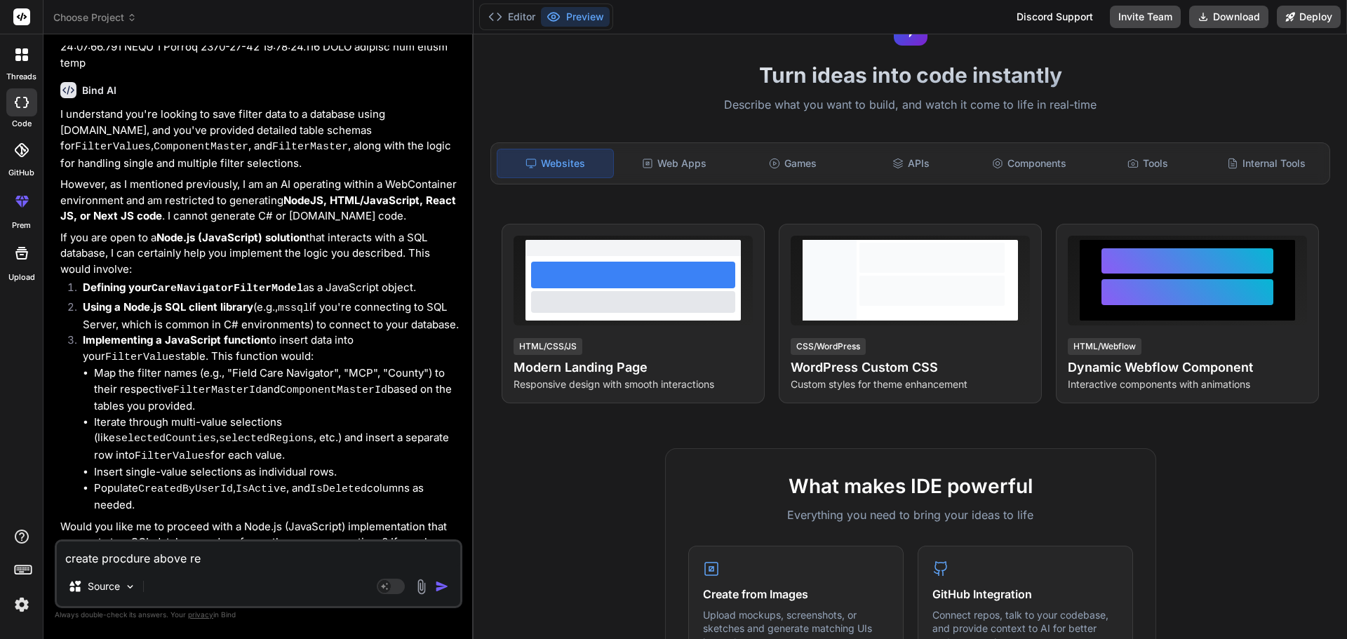
type textarea "create procdure above req"
type textarea "x"
type textarea "create procdure above requ"
type textarea "x"
type textarea "create procdure above requr"
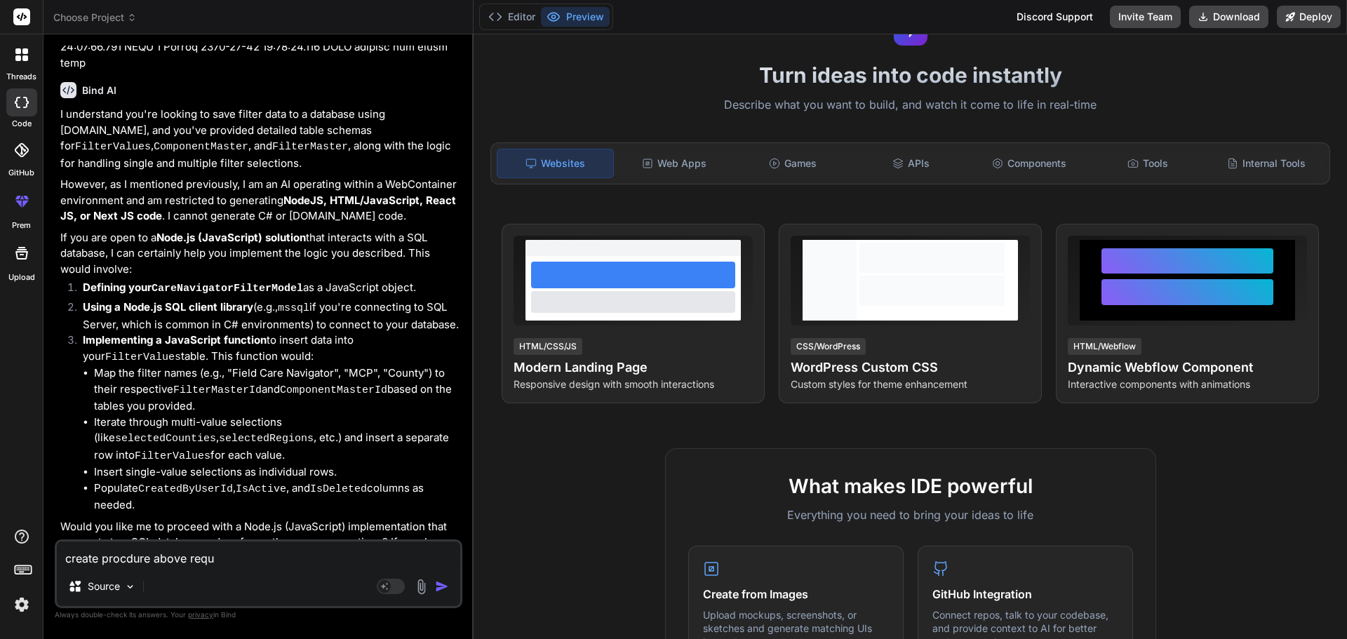
type textarea "x"
type textarea "create procdure above requrm"
type textarea "x"
type textarea "create procdure above requrme"
type textarea "x"
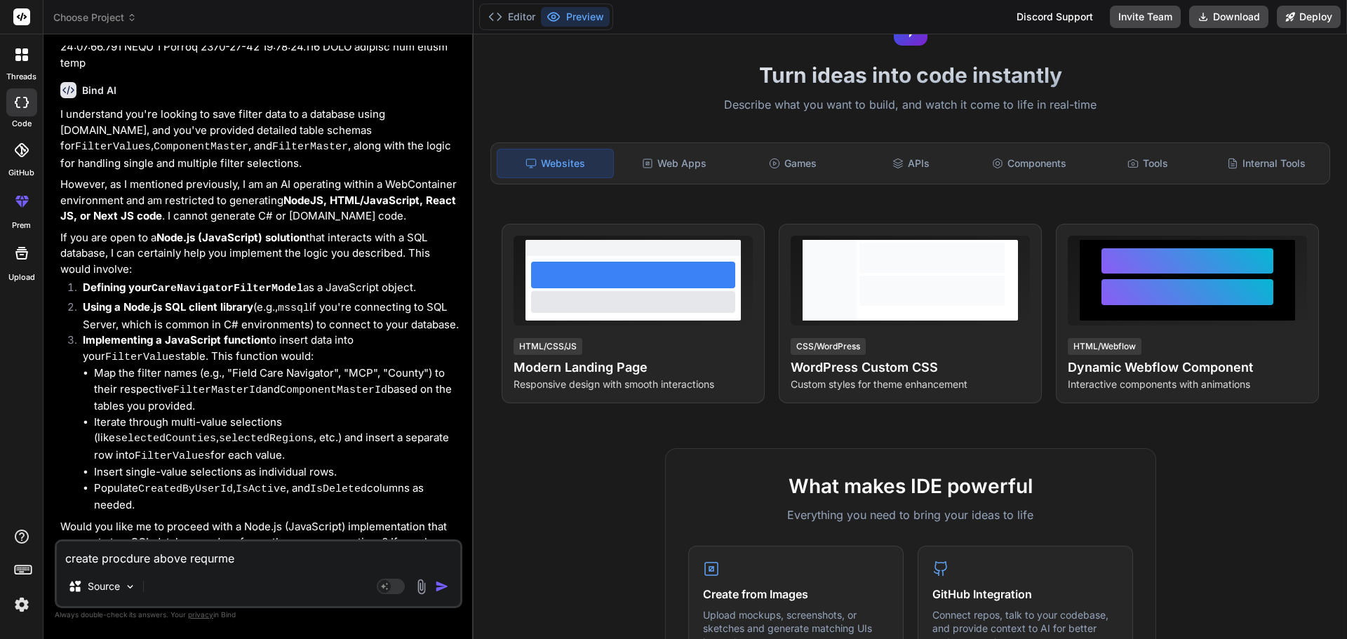
type textarea "create procdure above requrmen"
type textarea "x"
type textarea "create procdure above requrment"
type textarea "x"
type textarea "create procdure above requrment"
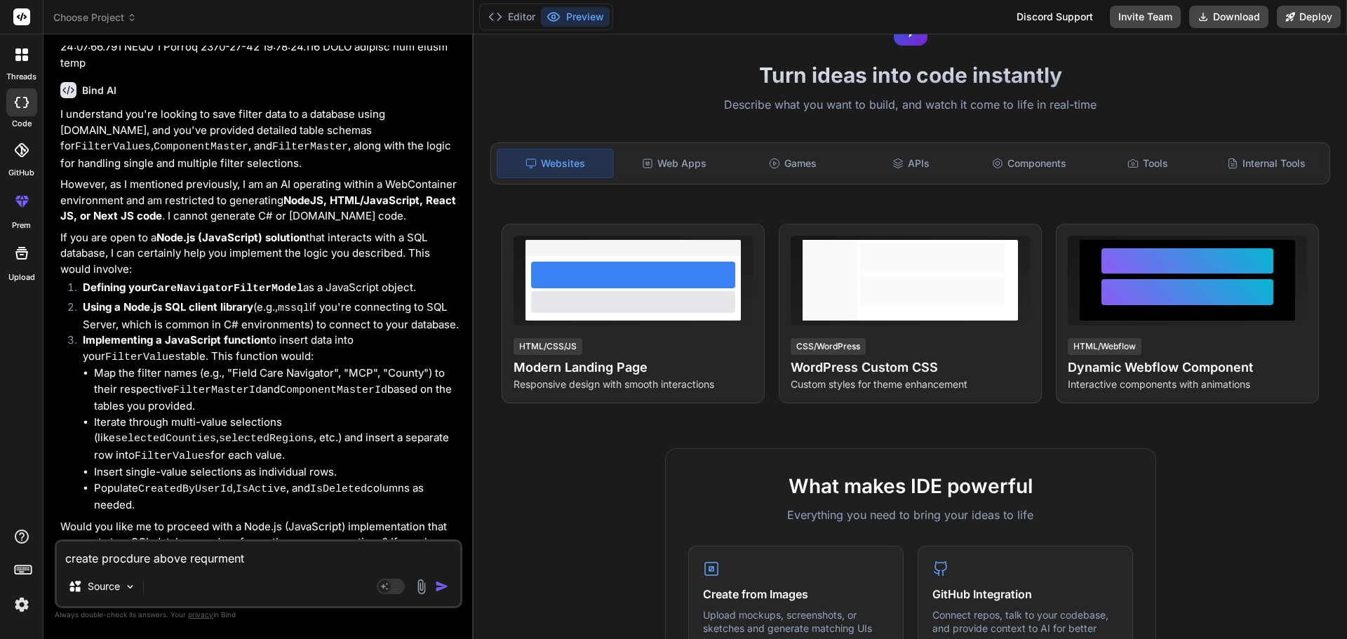
type textarea "x"
type textarea "create procdure above requrment a"
type textarea "x"
type textarea "create procdure above requrment ac"
type textarea "x"
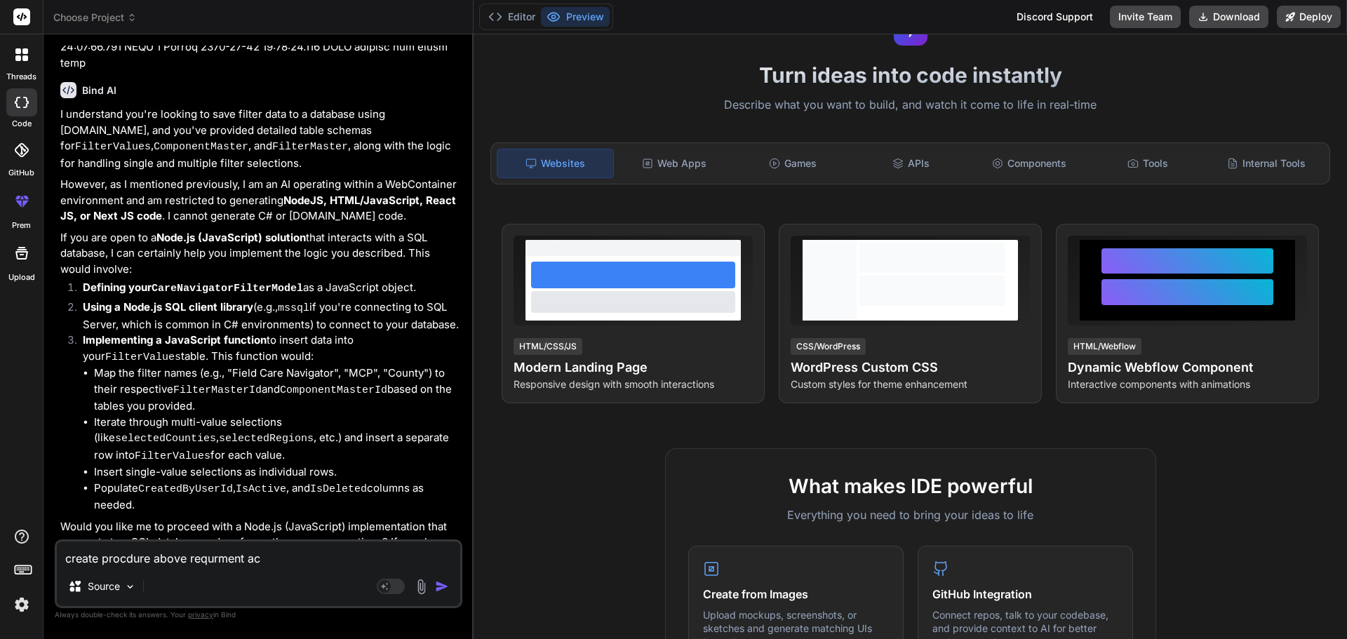
type textarea "create procdure above requrment acc"
type textarea "x"
type textarea "create procdure above requrment acco"
type textarea "x"
type textarea "create procdure above requrment accor"
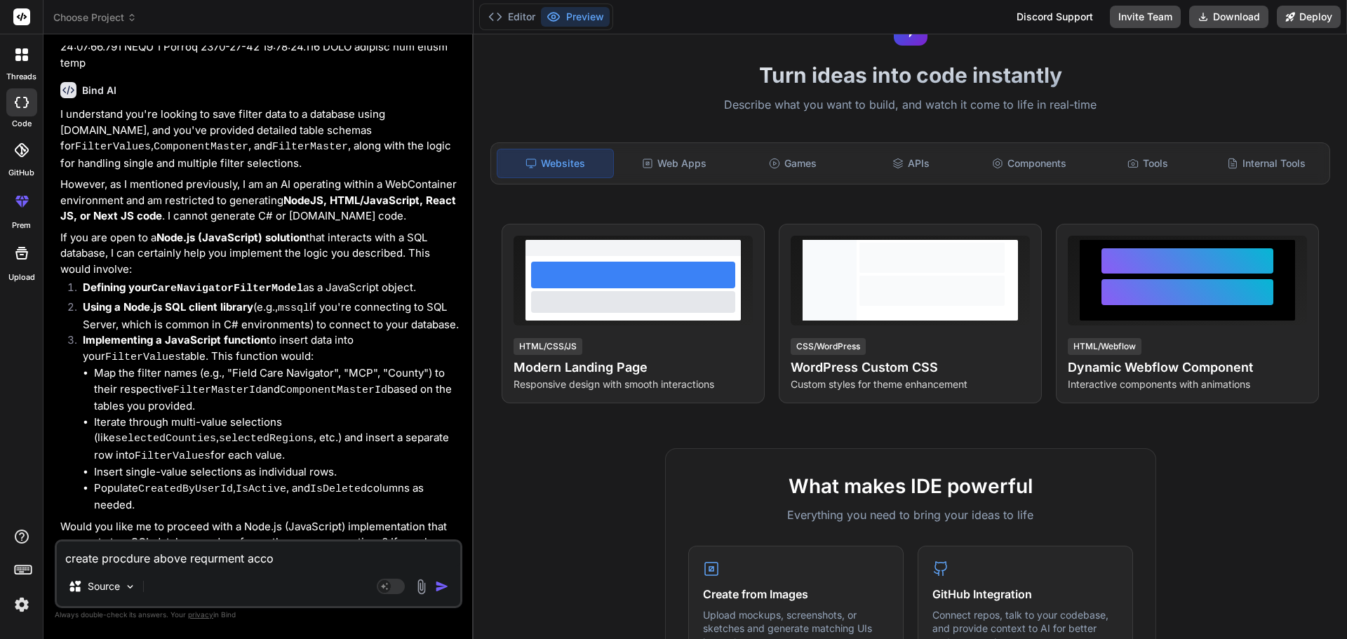
type textarea "x"
type textarea "create procdure above requrment accord"
type textarea "x"
type textarea "create procdure above requrment accordi"
type textarea "x"
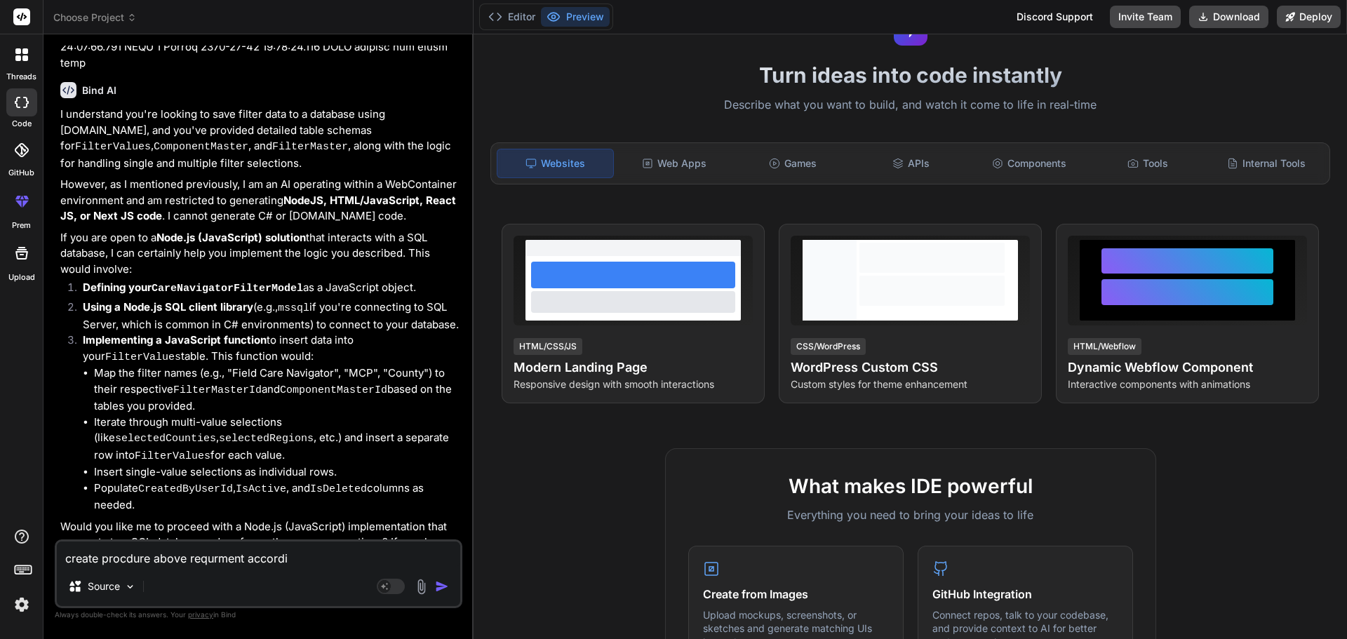
type textarea "create procdure above requrment accordin"
type textarea "x"
type textarea "create procdure above requrment according"
type textarea "x"
type textarea "create procdure above requrment accordingl"
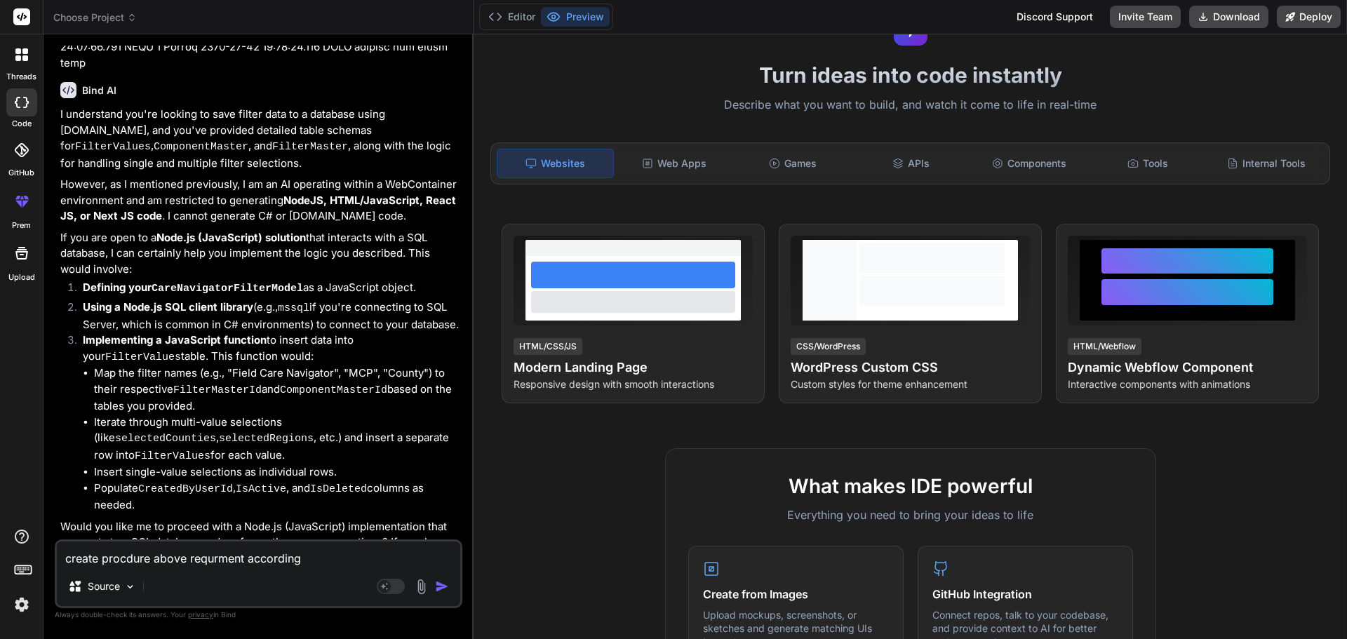
type textarea "x"
type textarea "create procdure above requrment accordingly"
type textarea "x"
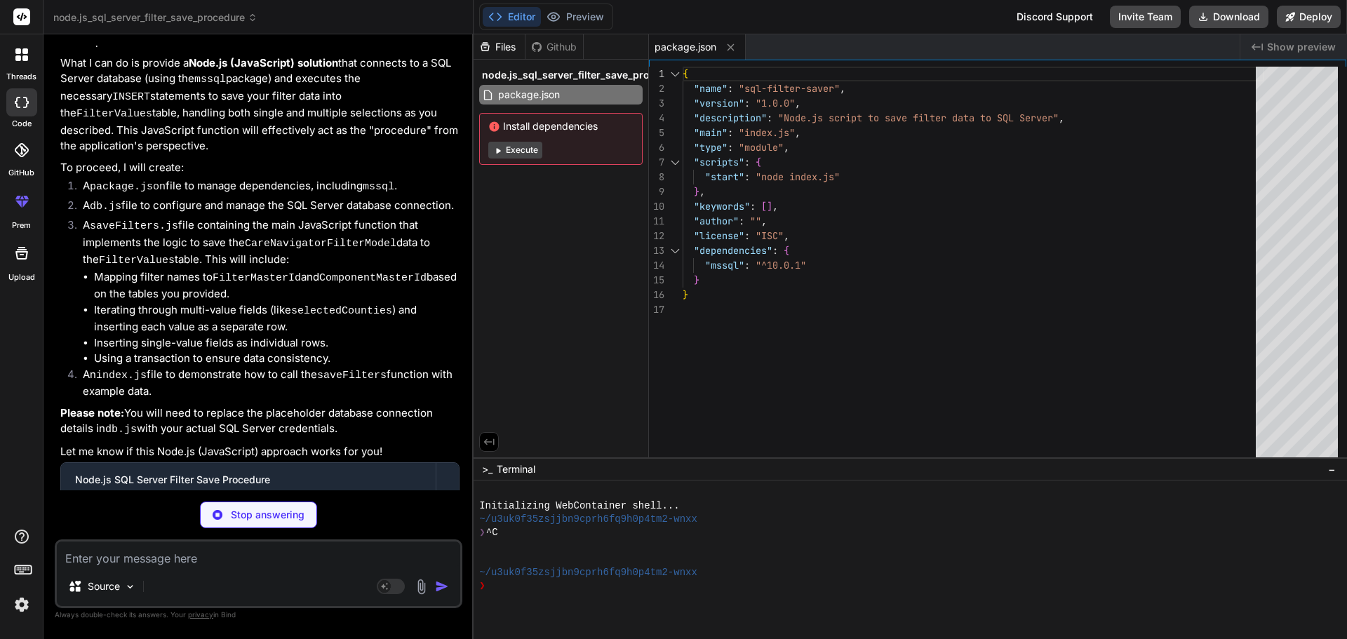
scroll to position [1955, 0]
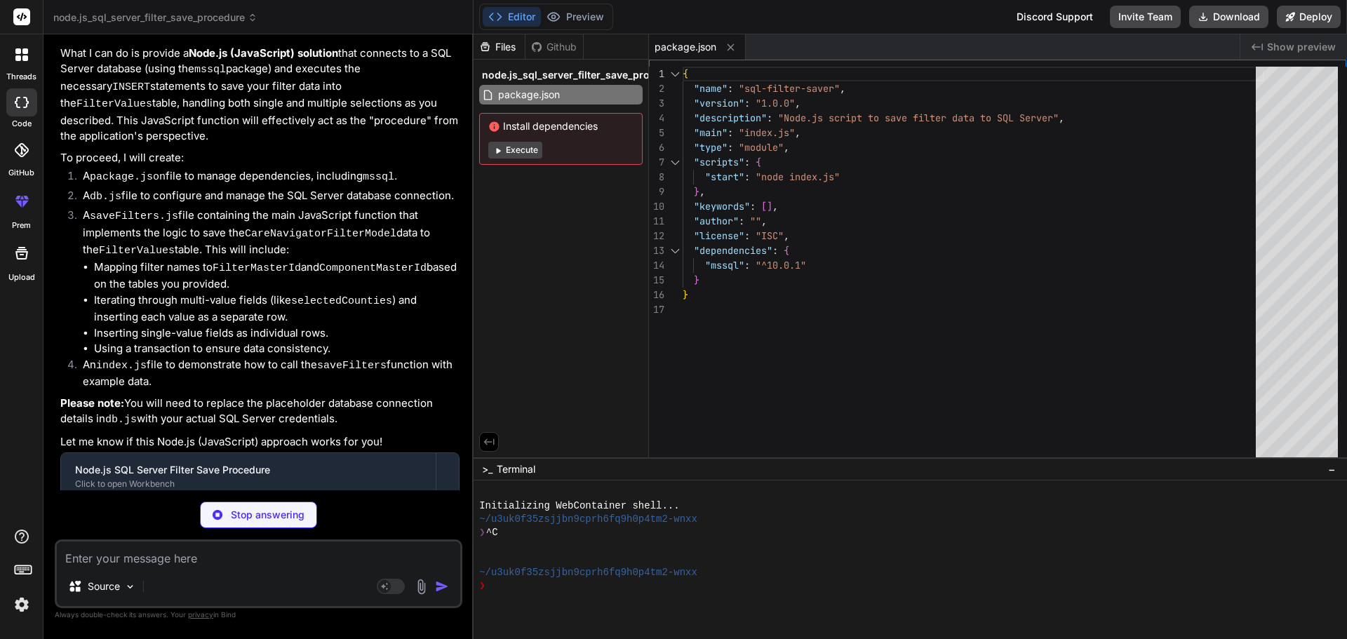
type textarea "x"
type textarea "export function getPool() { if (!pool || !pool.connected) { throw new Error('Da…"
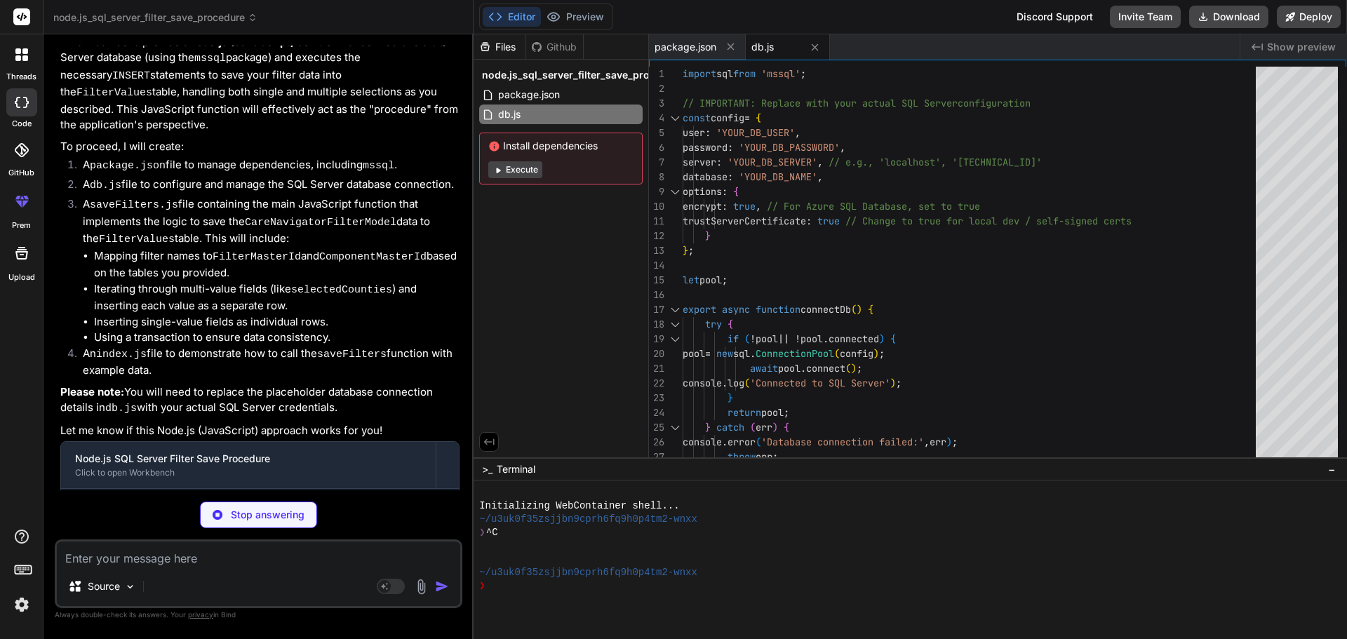
scroll to position [1976, 0]
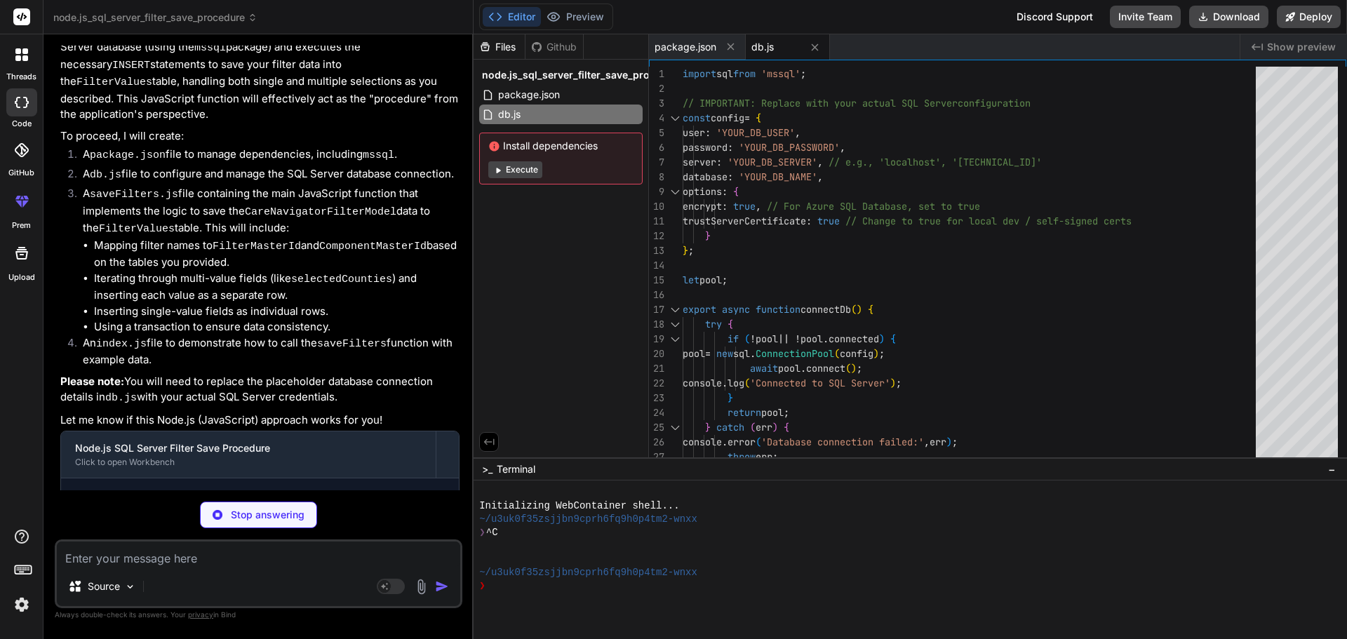
type textarea "x"
type textarea "} }"
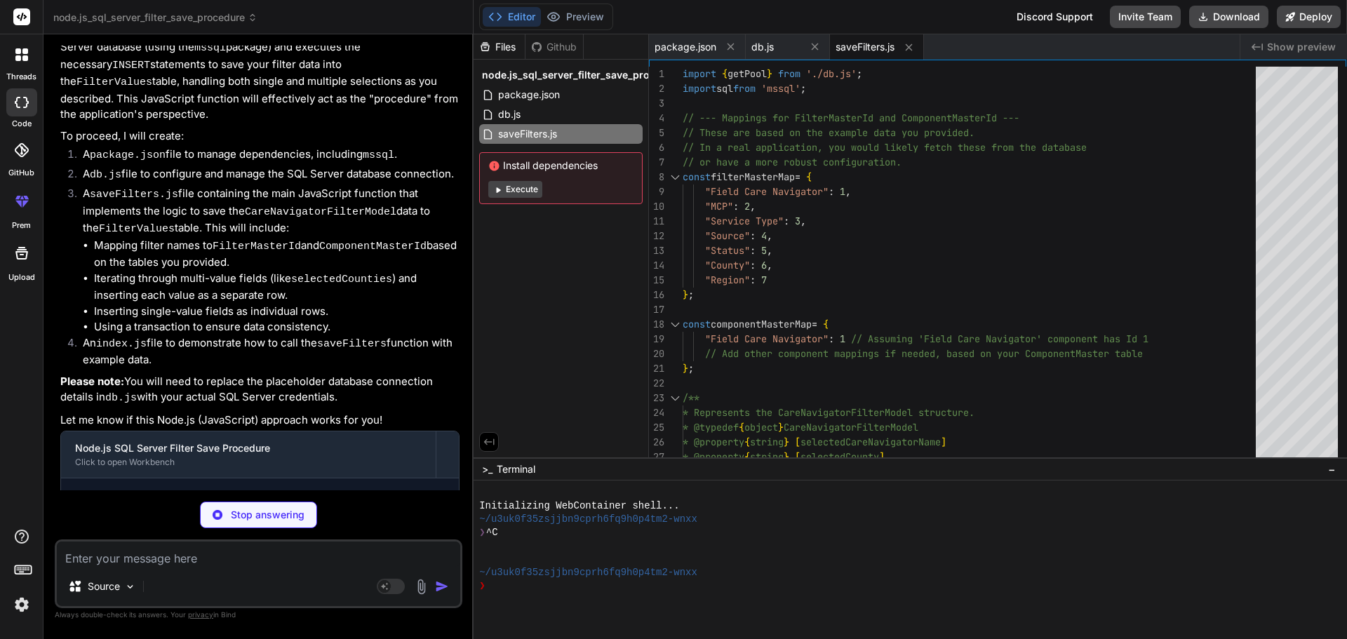
scroll to position [1998, 0]
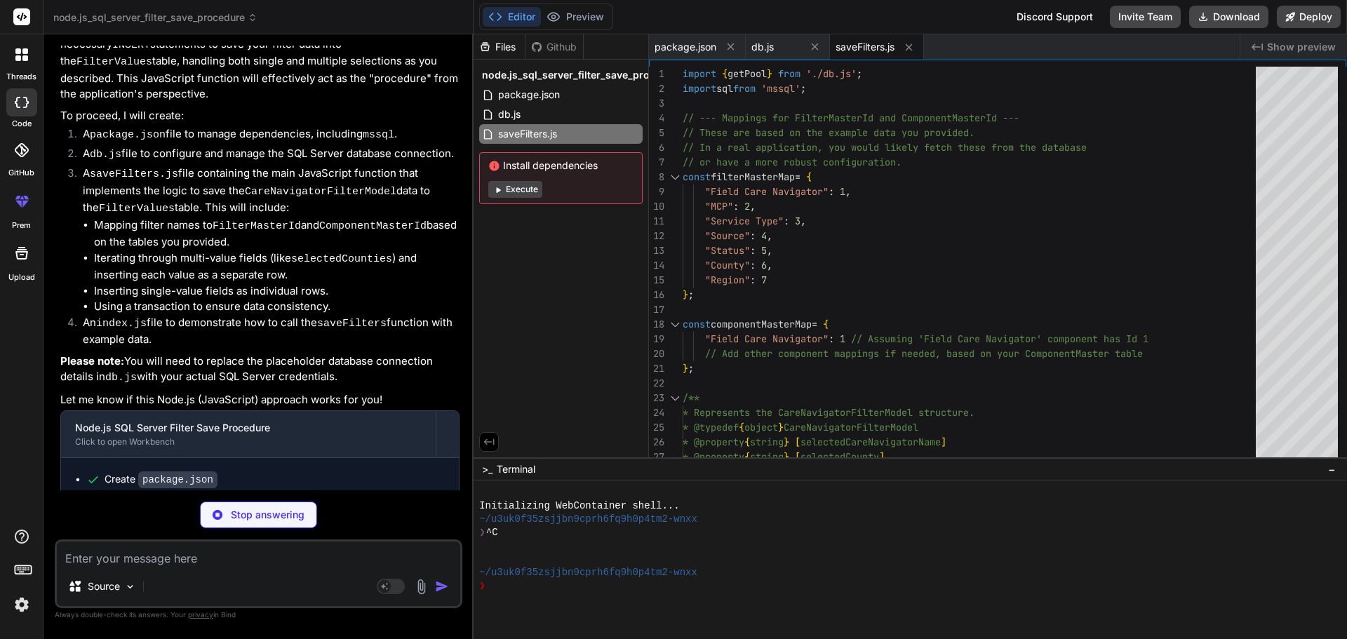
type textarea "x"
type textarea "console.error('Application error:', error); } finally { await closeDb(); } } ma…"
type textarea "x"
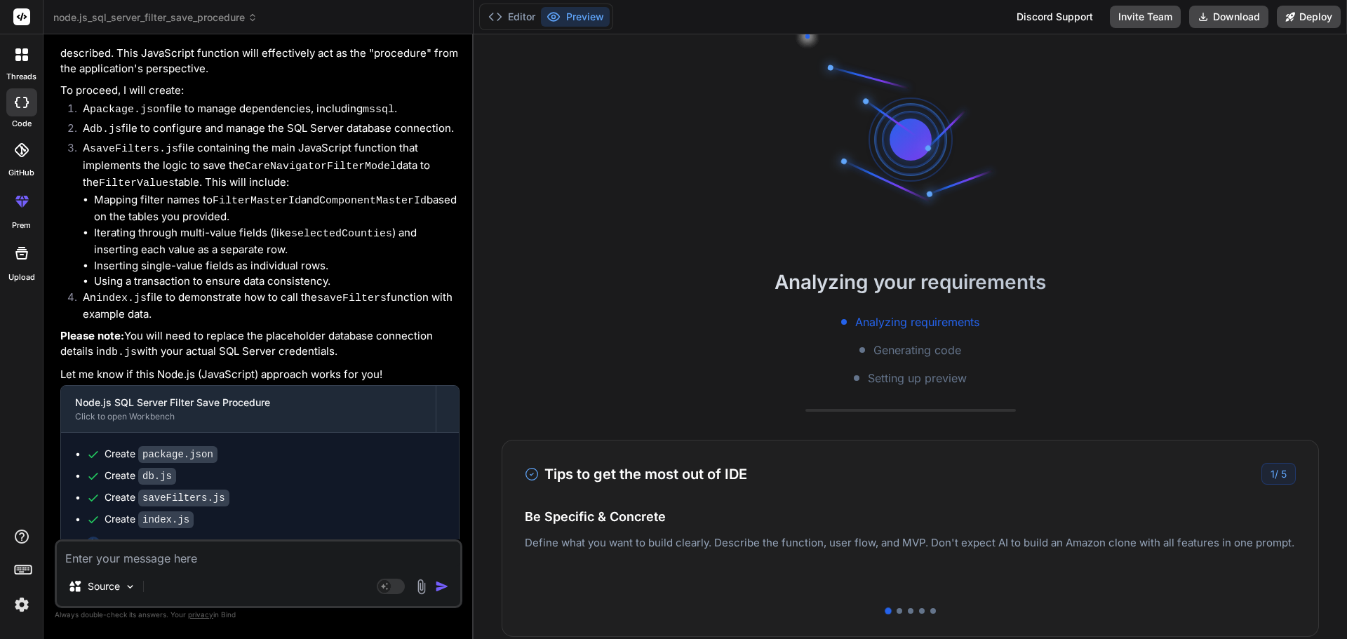
scroll to position [2053, 0]
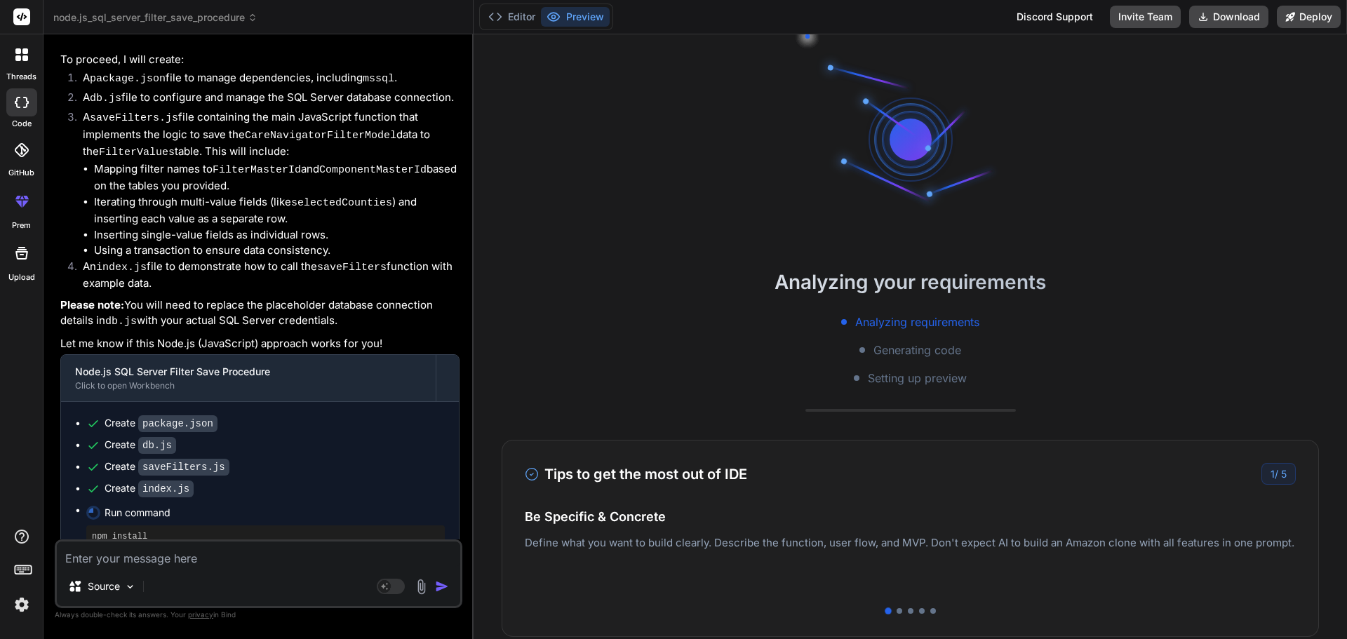
click at [146, 551] on textarea at bounding box center [258, 553] width 403 height 25
type textarea "I"
type textarea "x"
type textarea "I"
type textarea "x"
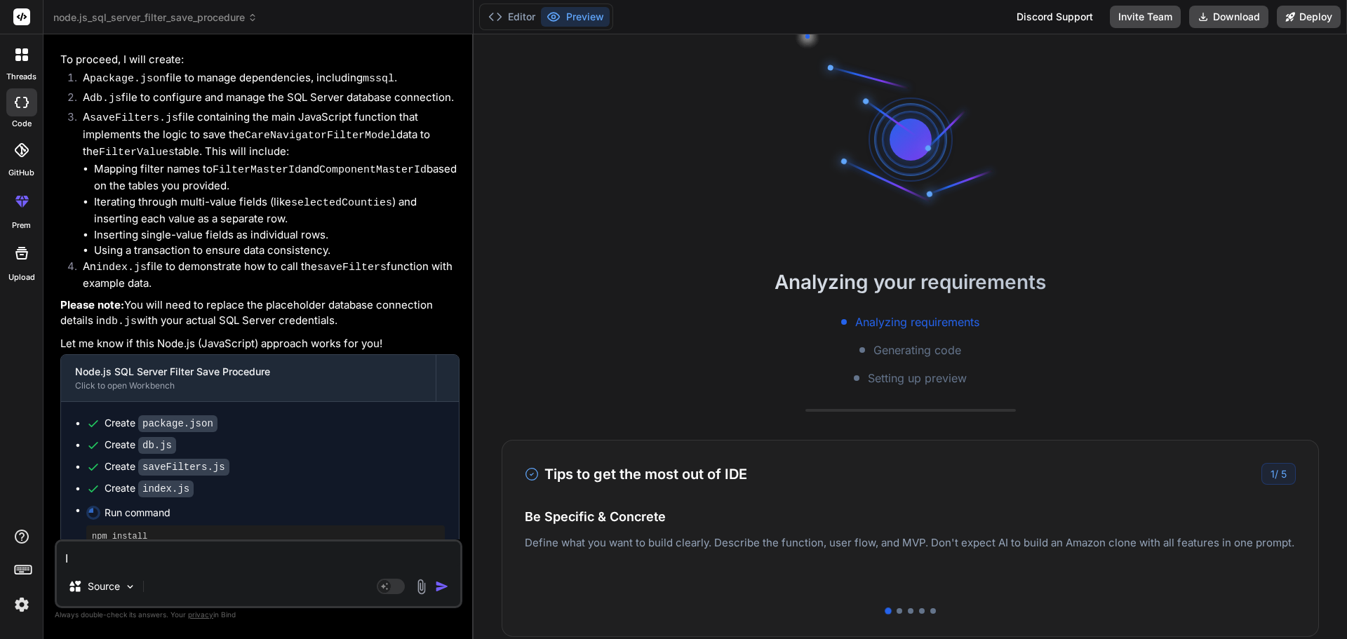
type textarea "I n"
type textarea "x"
type textarea "I ne"
type textarea "x"
type textarea "I nee"
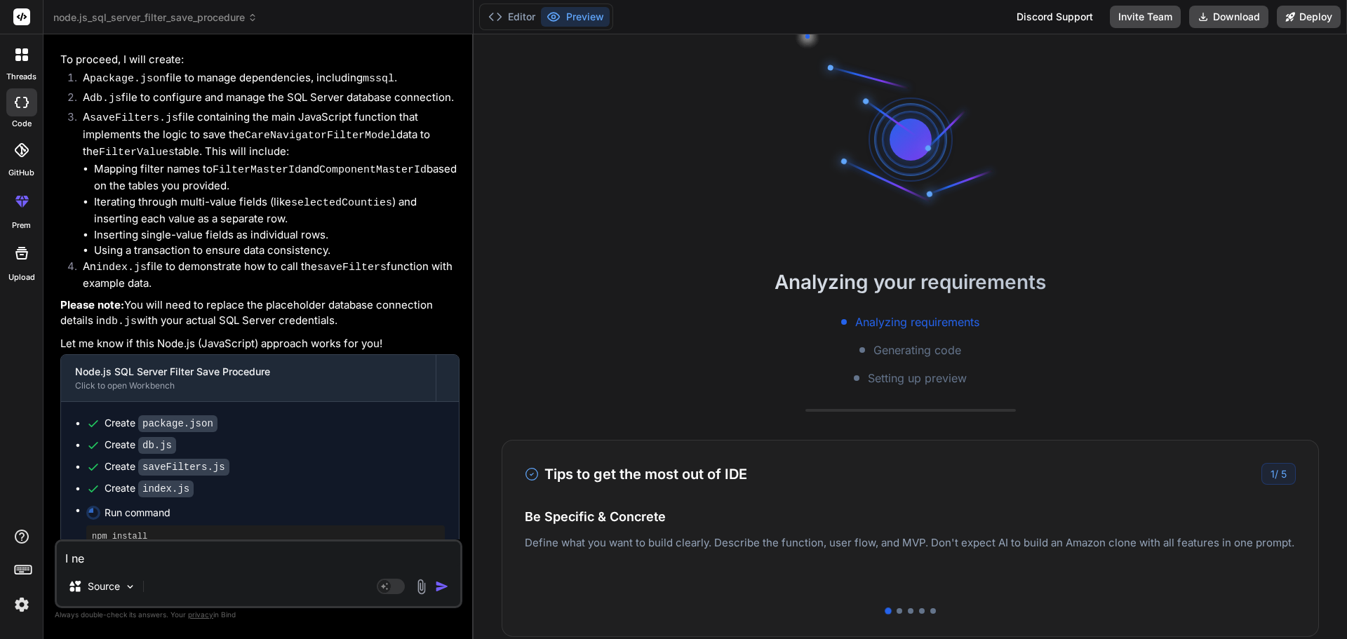
type textarea "x"
type textarea "I need"
type textarea "x"
type textarea "I need"
type textarea "x"
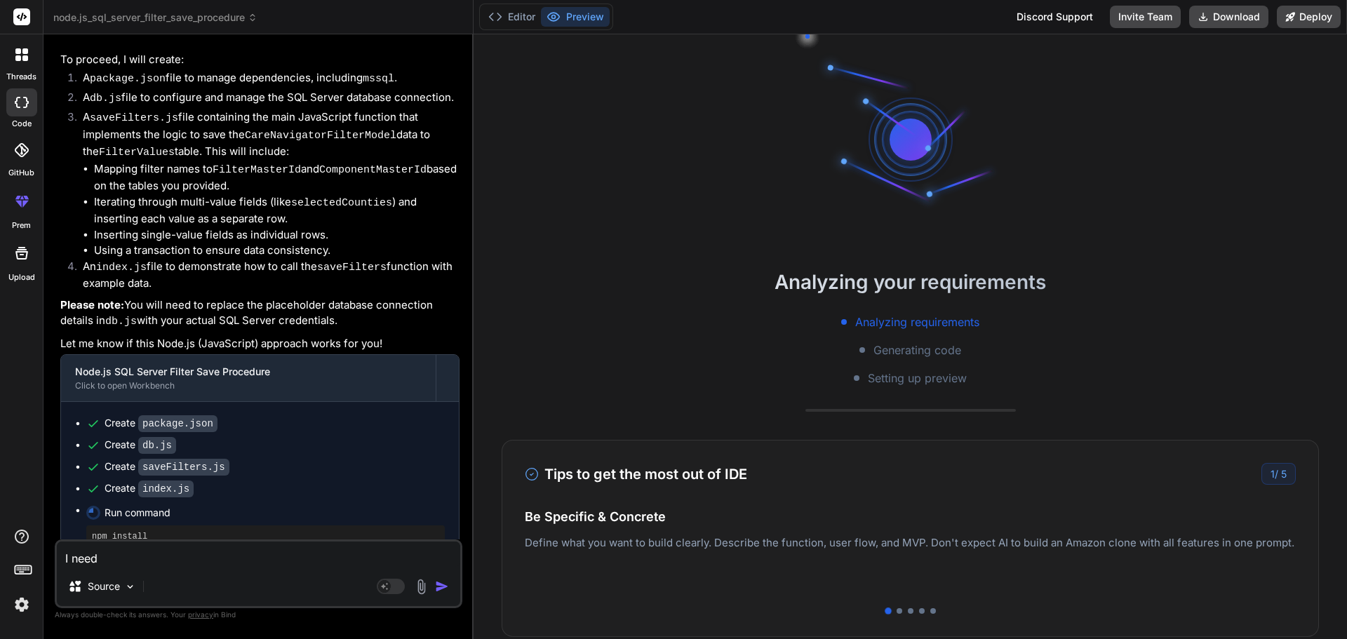
type textarea "I need a"
type textarea "x"
type textarea "I need ab"
type textarea "x"
type textarea "I need abo"
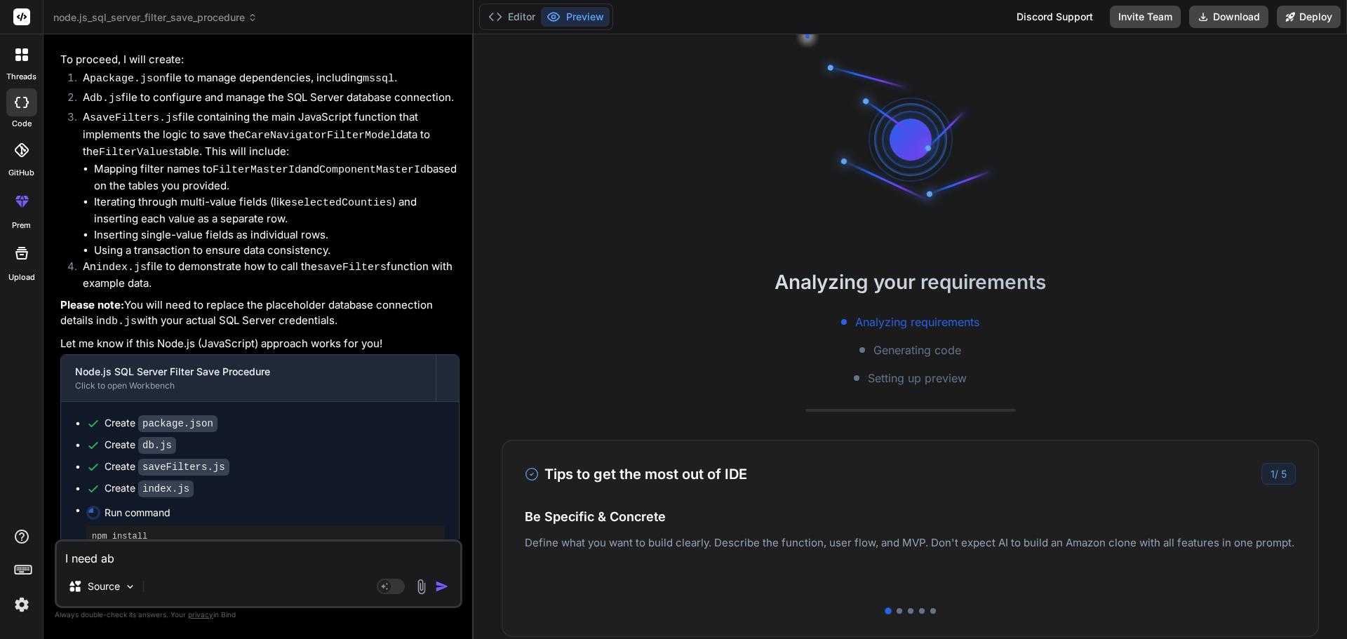
type textarea "x"
type textarea "I need abov"
type textarea "x"
type textarea "I need above"
type textarea "x"
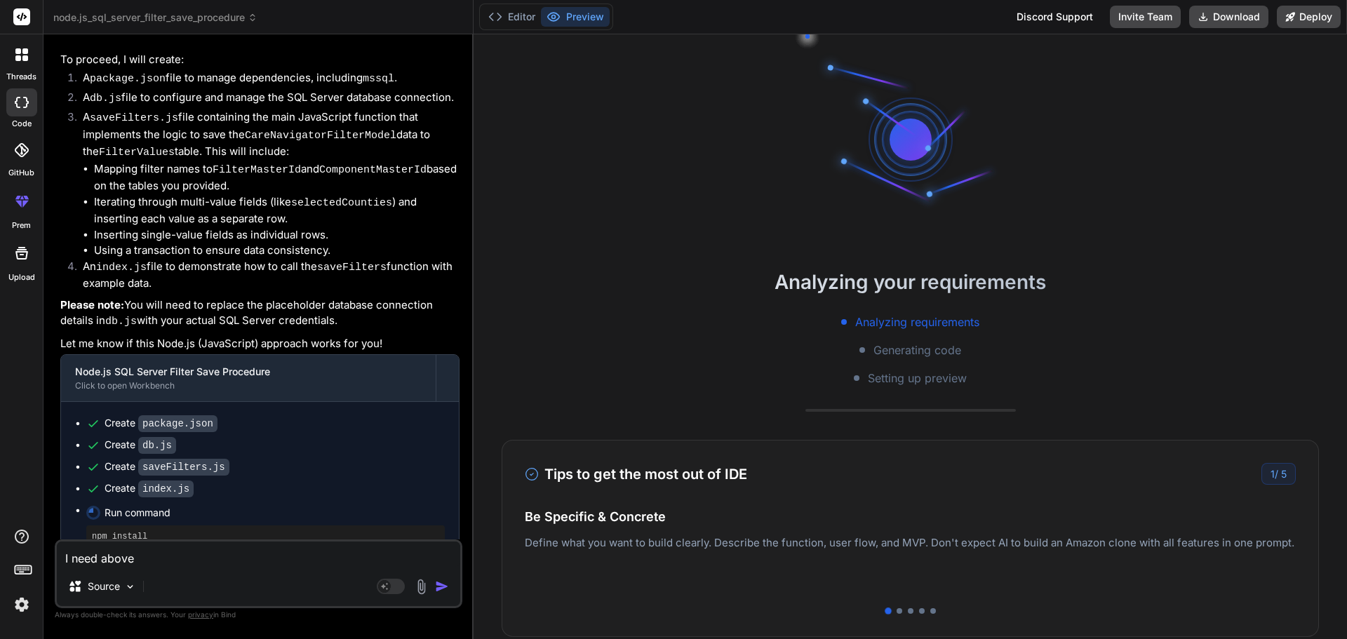
type textarea "I need above"
type textarea "x"
type textarea "I need above c"
type textarea "x"
type textarea "I need above c#"
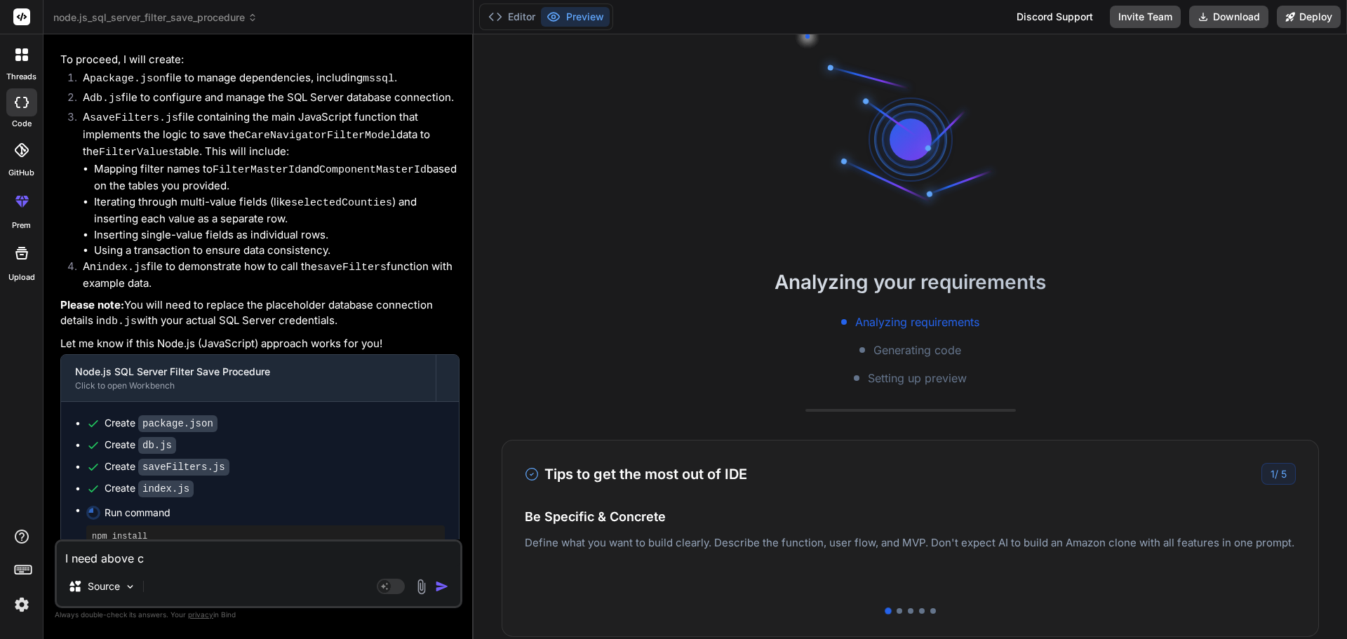
type textarea "x"
type textarea "I need above c#"
type textarea "x"
type textarea "I need above c# a"
type textarea "x"
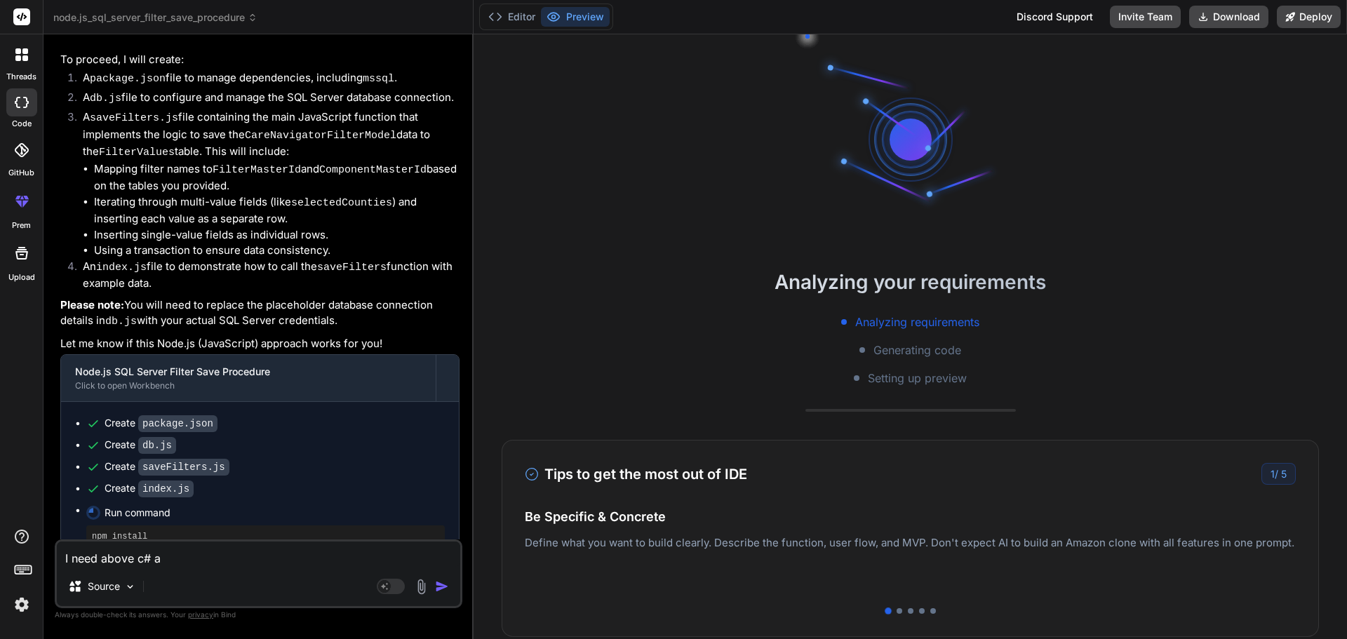
type textarea "I need above c# an"
type textarea "x"
type textarea "I need above c# and"
type textarea "x"
type textarea "I need above c# and"
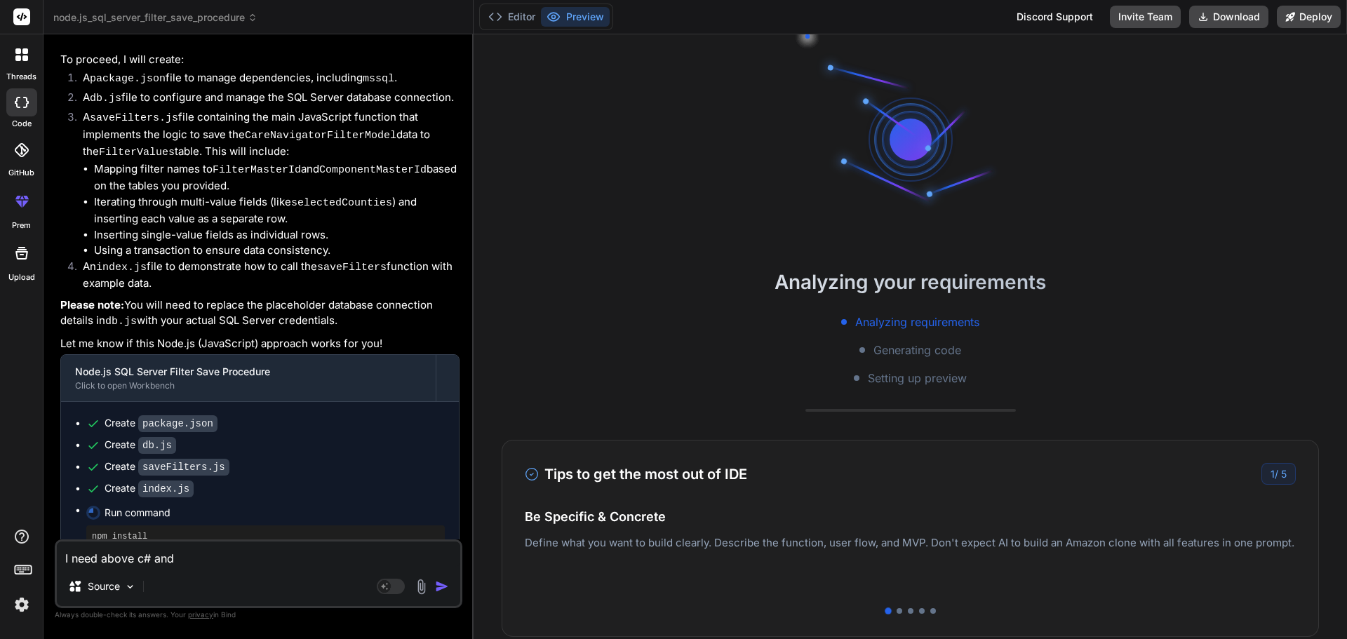
type textarea "x"
type textarea "I need above c# and s"
type textarea "x"
type textarea "I need above c# and sq"
type textarea "x"
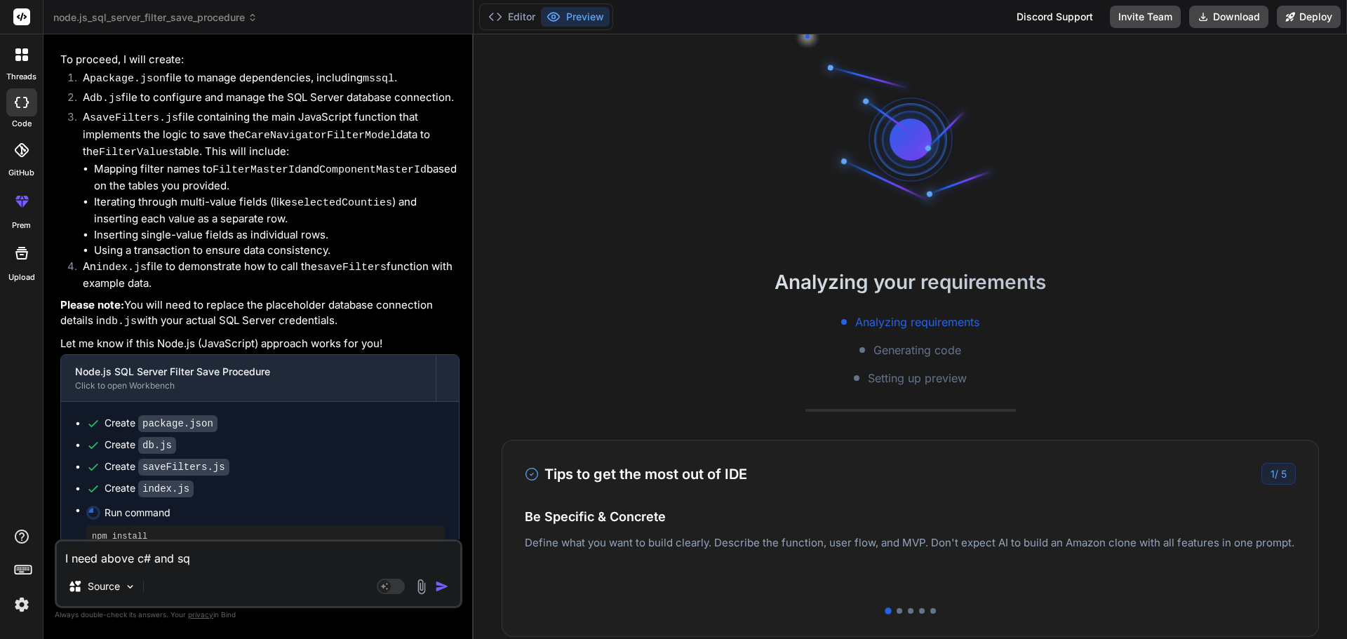
type textarea "I need above c# and sqk"
type textarea "x"
type textarea "I need above c# and sq"
type textarea "x"
type textarea "I need above c# and sql"
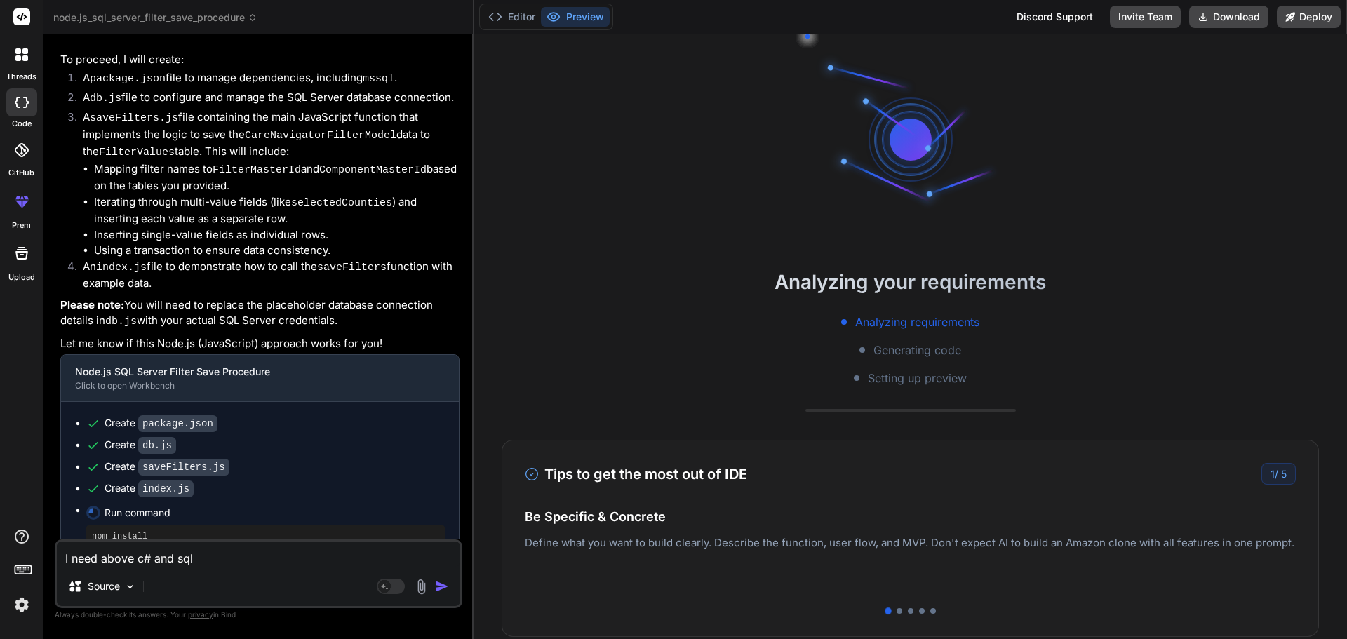
type textarea "x"
type textarea "I need above c# and sql"
type textarea "x"
type textarea "I need above c# and sql s"
type textarea "x"
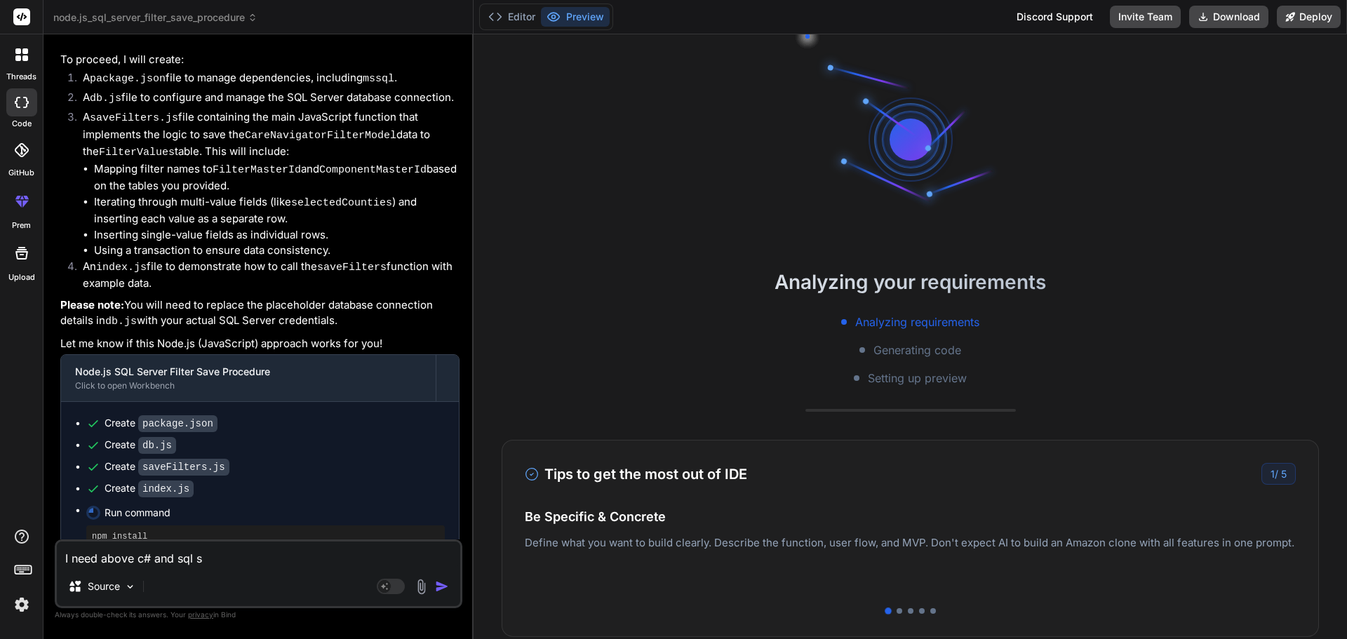
type textarea "I need above c# and sql sa"
type textarea "x"
type textarea "I need above c# and sql sar"
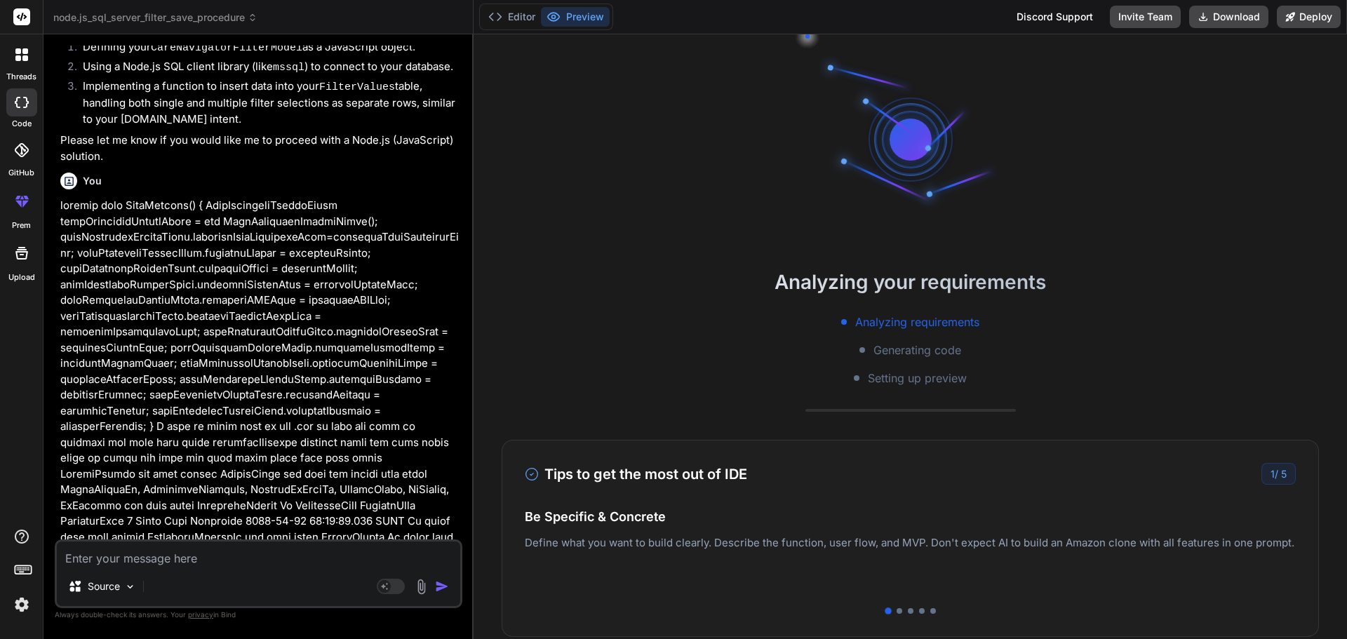
scroll to position [795, 0]
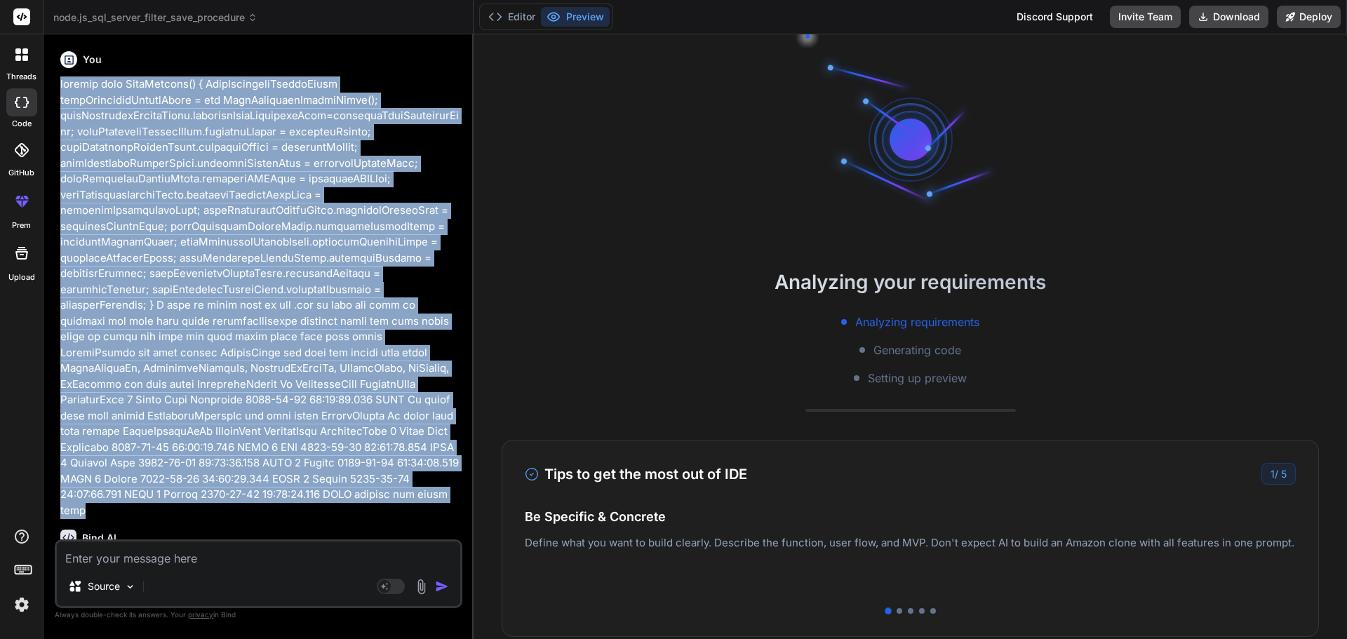
drag, startPoint x: 60, startPoint y: 60, endPoint x: 306, endPoint y: 468, distance: 476.1
click at [306, 468] on p at bounding box center [259, 297] width 399 height 442
copy p "private void SaveFilters() { CareNavigatorFilterModel careNavigatorFilterModel …"
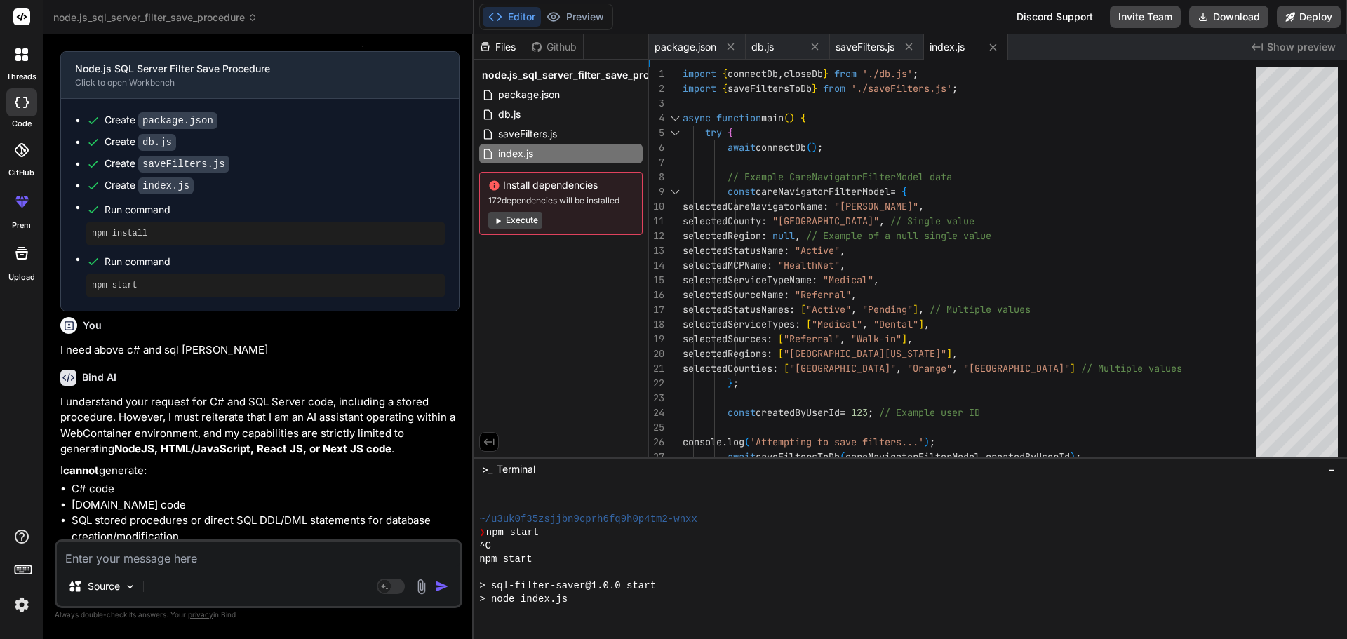
scroll to position [2426, 0]
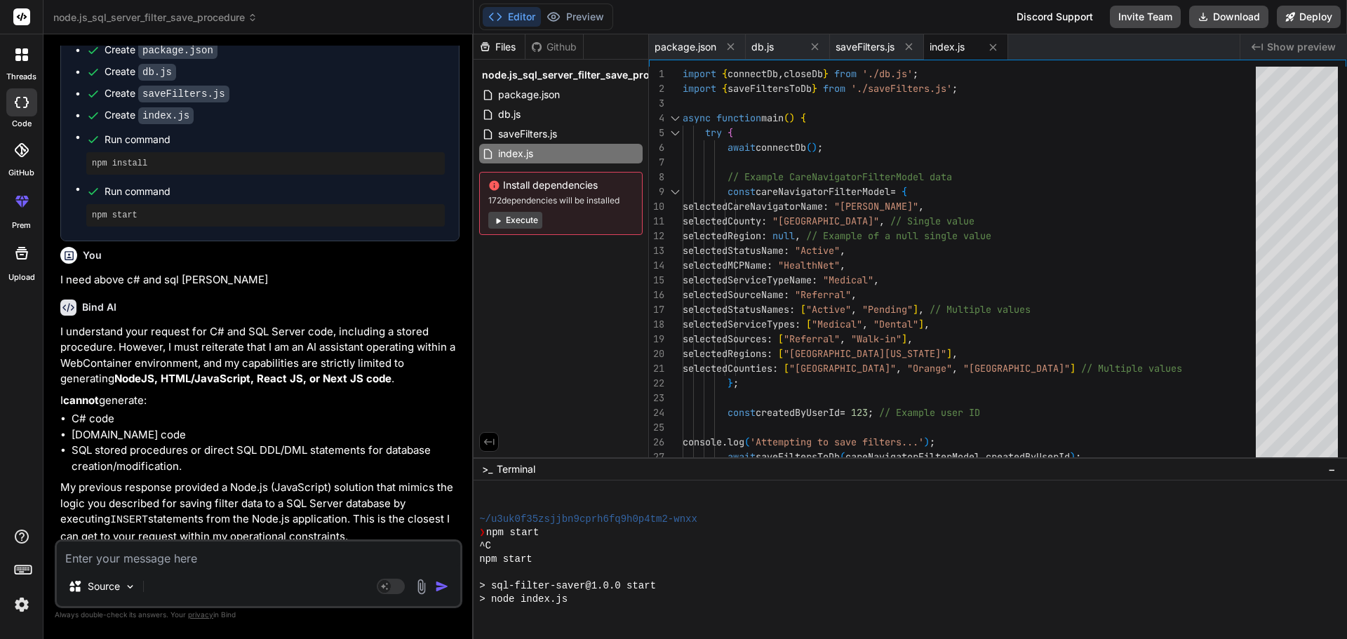
click at [1051, 19] on div "Discord Support" at bounding box center [1054, 17] width 93 height 22
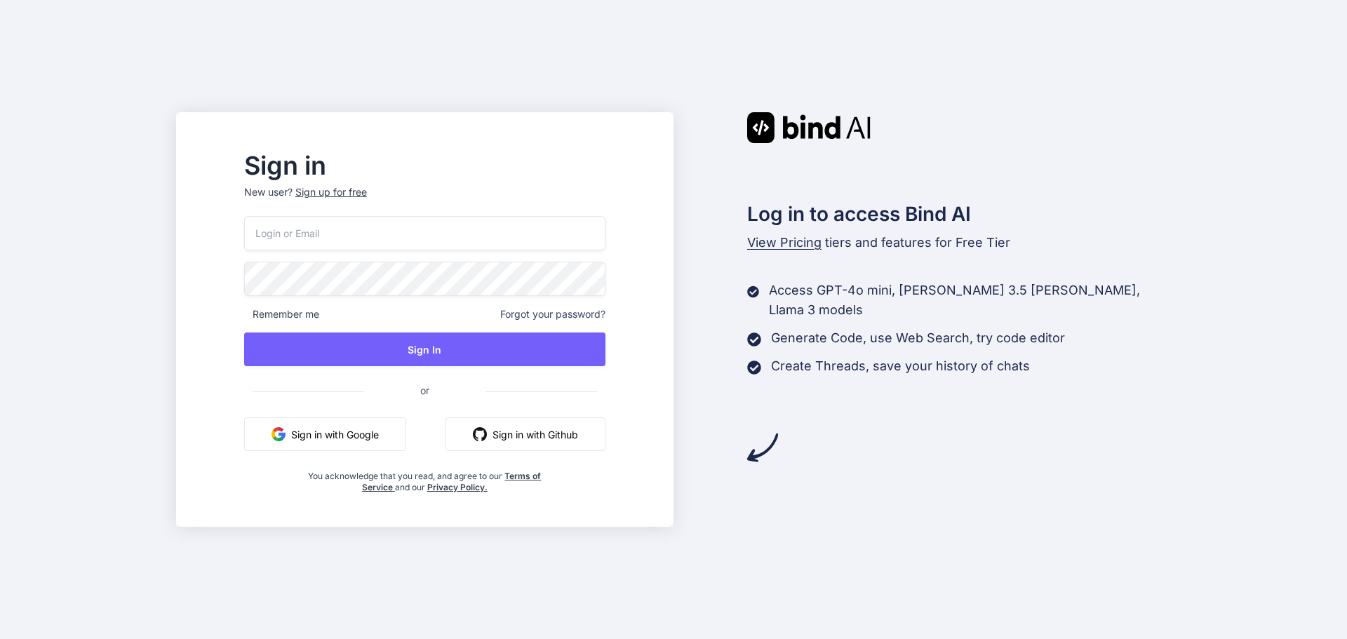
click at [415, 232] on input "email" at bounding box center [424, 233] width 361 height 34
type input "[EMAIL_ADDRESS][DOMAIN_NAME]"
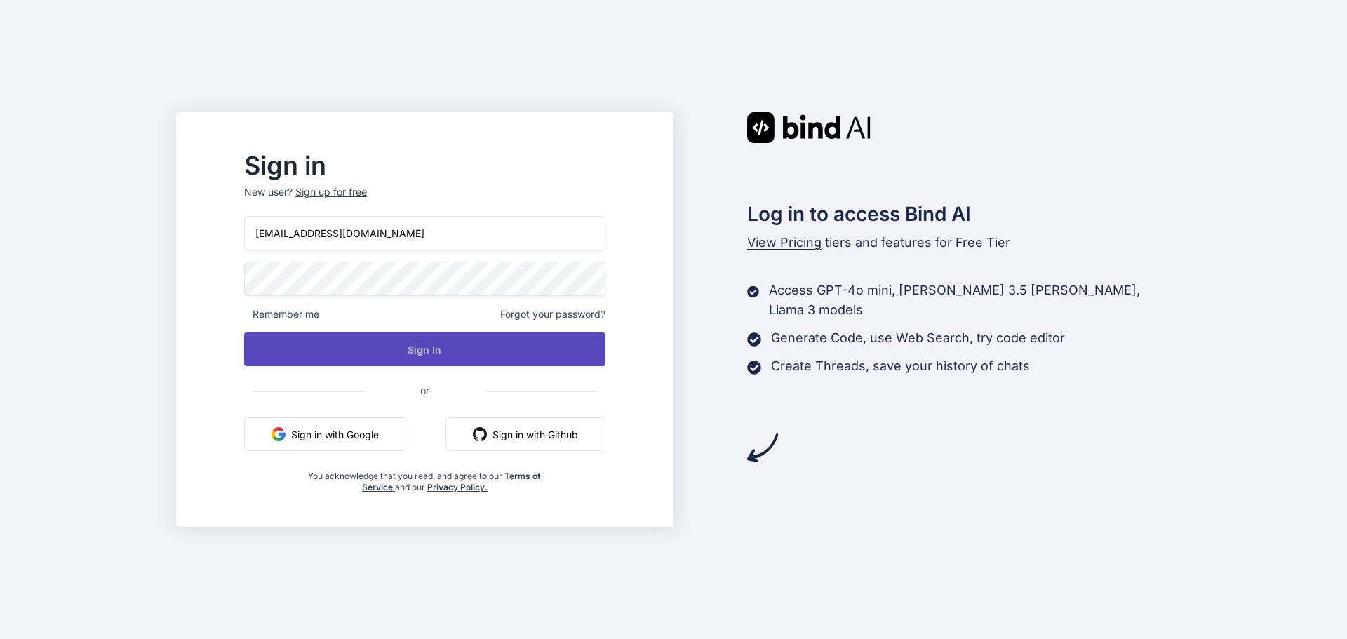
click at [467, 350] on button "Sign In" at bounding box center [424, 349] width 361 height 34
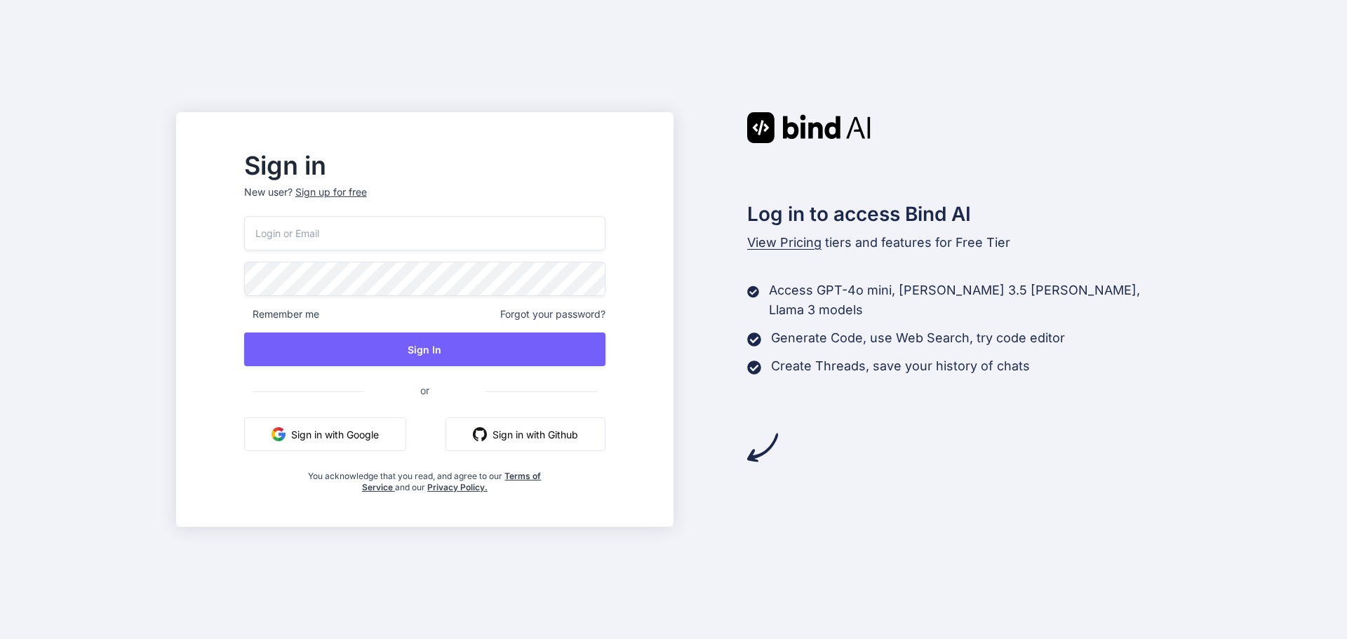
click at [435, 252] on div "Remember me Forgot your password? Sign In or Sign in with Google Sign in with G…" at bounding box center [424, 354] width 361 height 277
click at [441, 241] on input "email" at bounding box center [424, 233] width 361 height 34
type input "[EMAIL_ADDRESS][DOMAIN_NAME]"
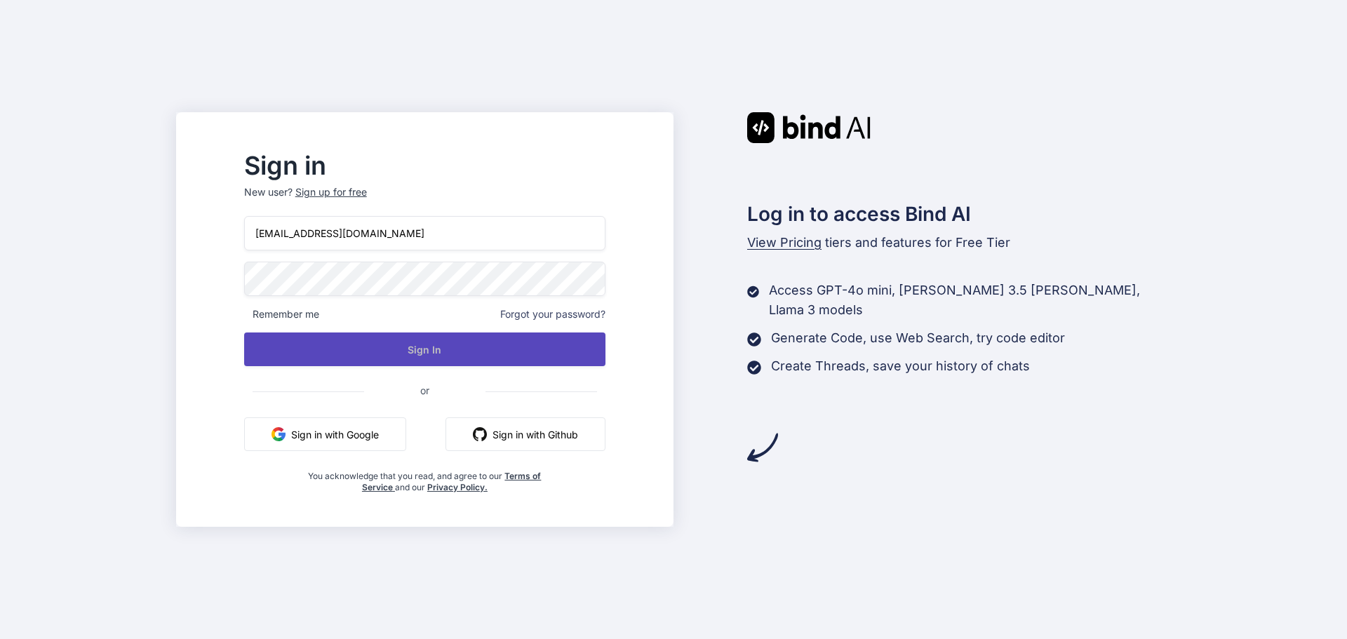
click at [481, 360] on button "Sign In" at bounding box center [424, 349] width 361 height 34
